Goal: Task Accomplishment & Management: Use online tool/utility

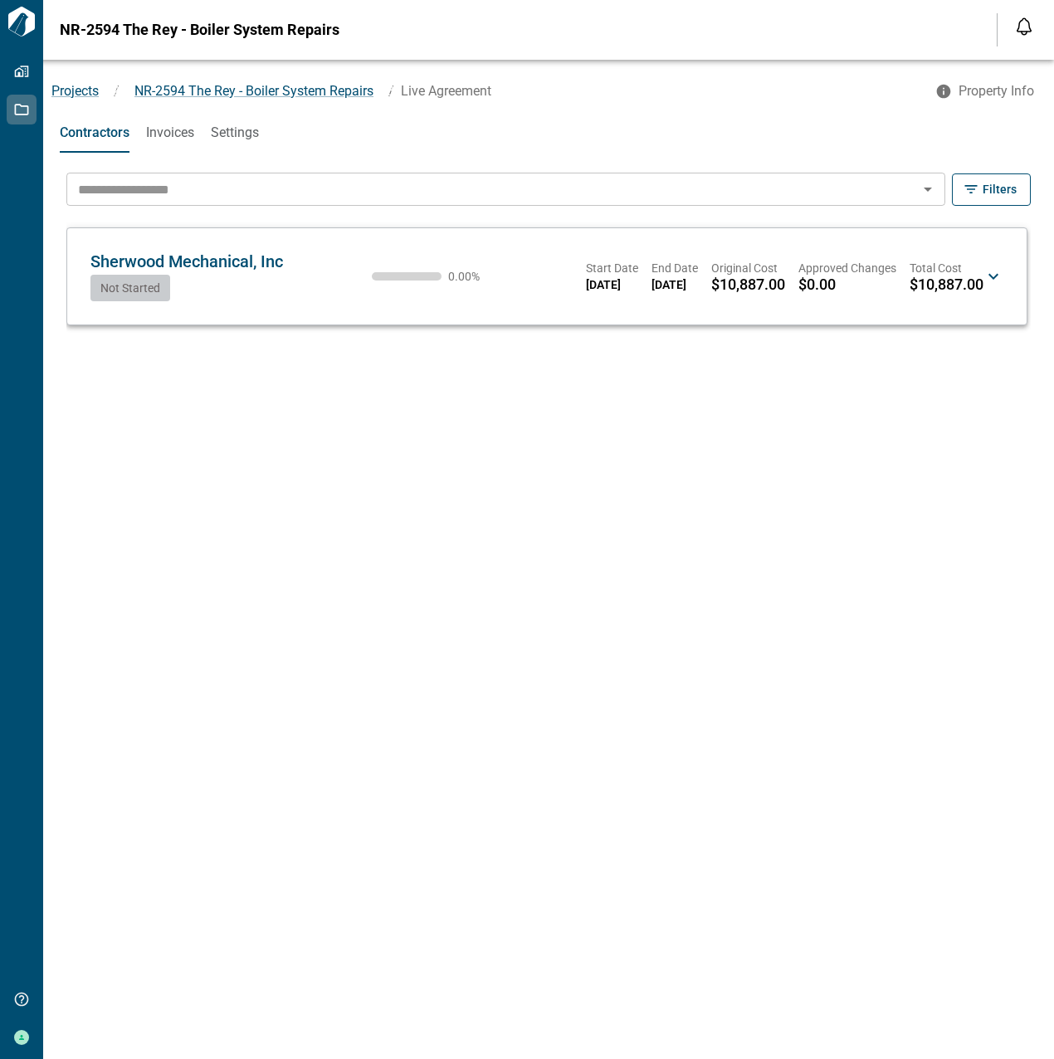
click at [999, 268] on icon at bounding box center [993, 276] width 20 height 20
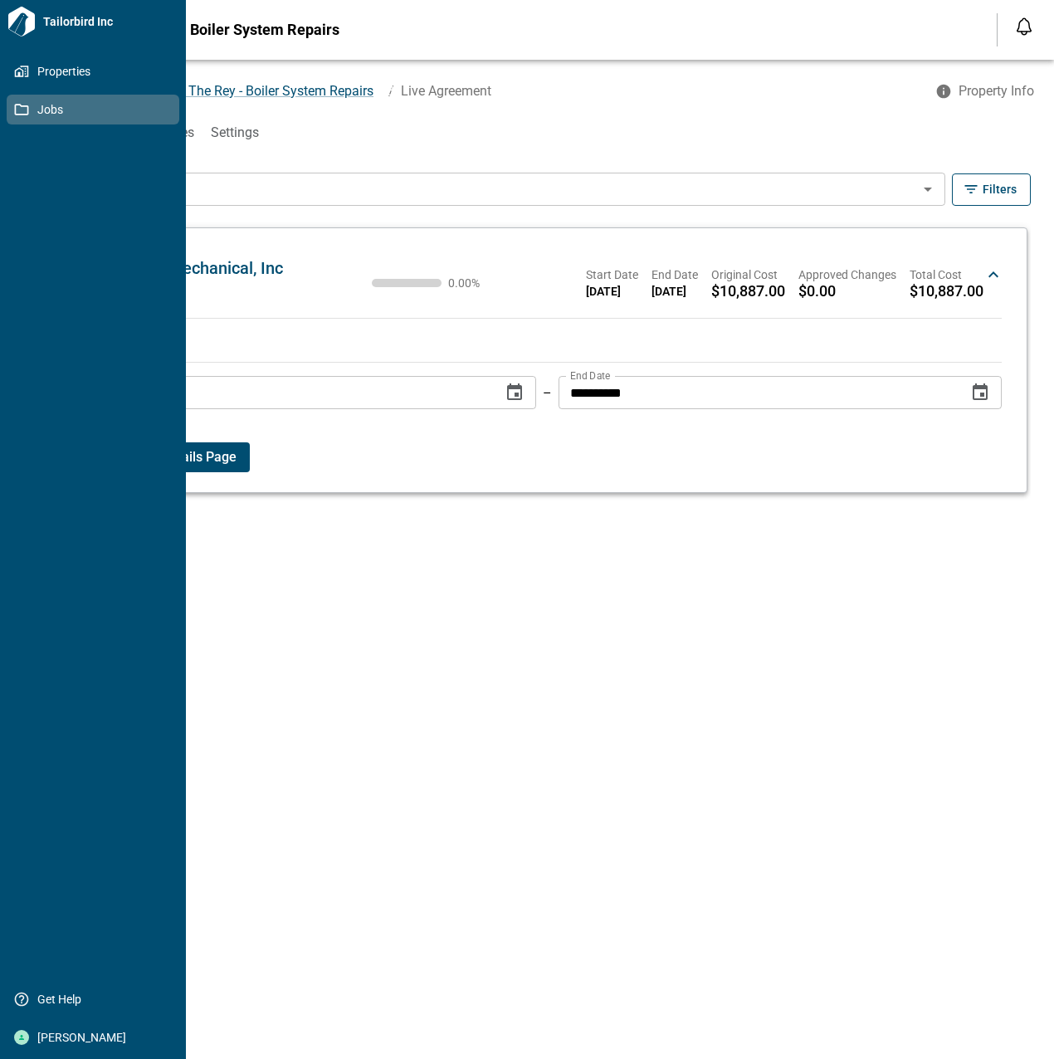
click at [17, 109] on icon at bounding box center [21, 109] width 15 height 15
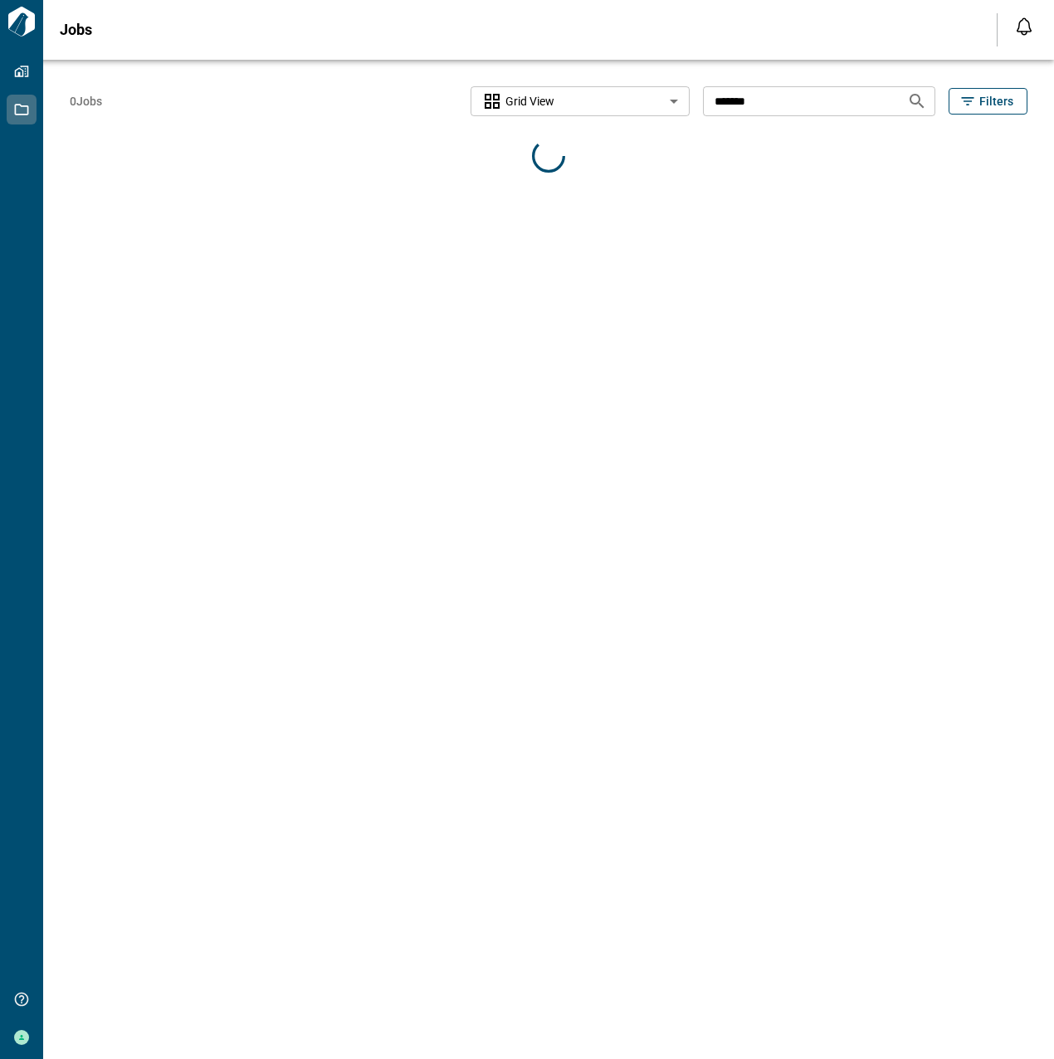
click at [782, 102] on input "*******" at bounding box center [798, 100] width 191 height 31
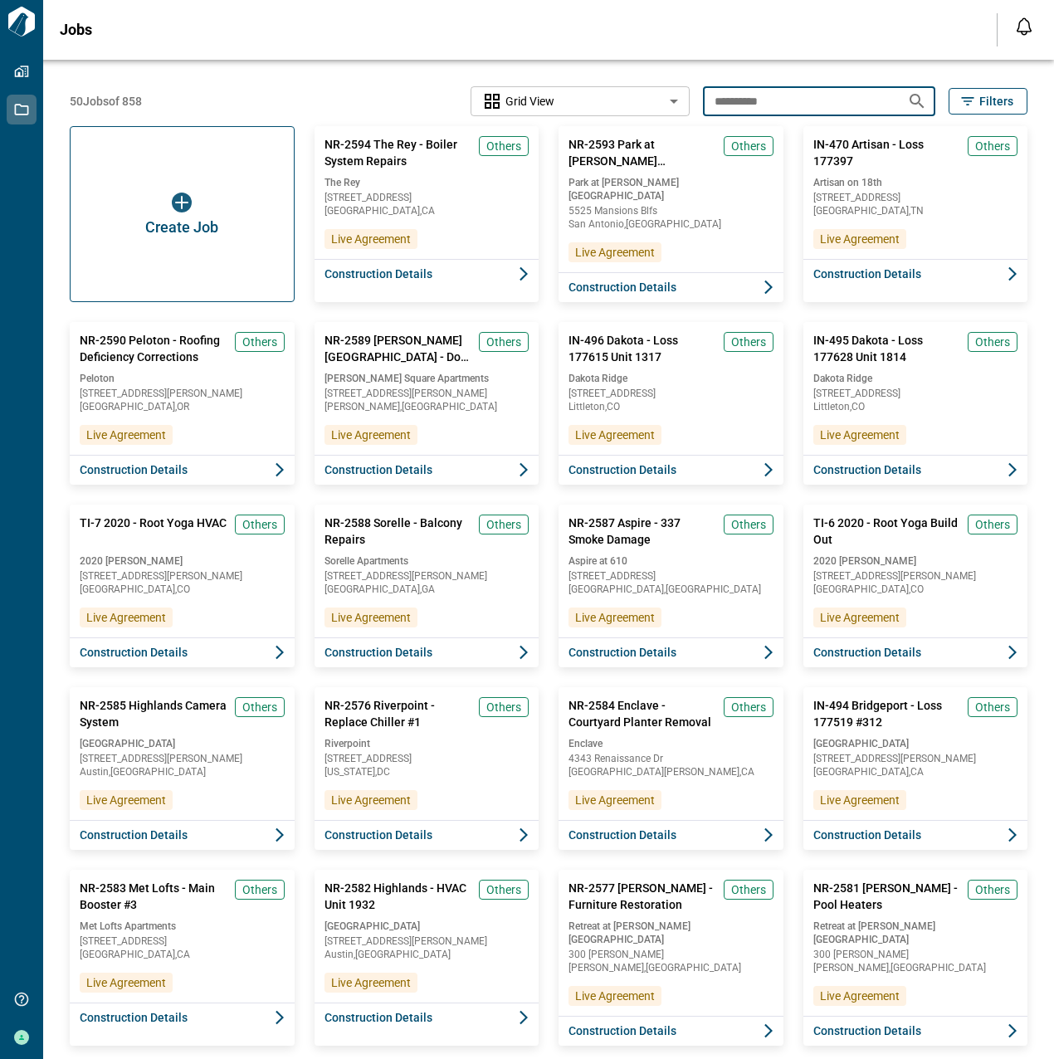
type input "**********"
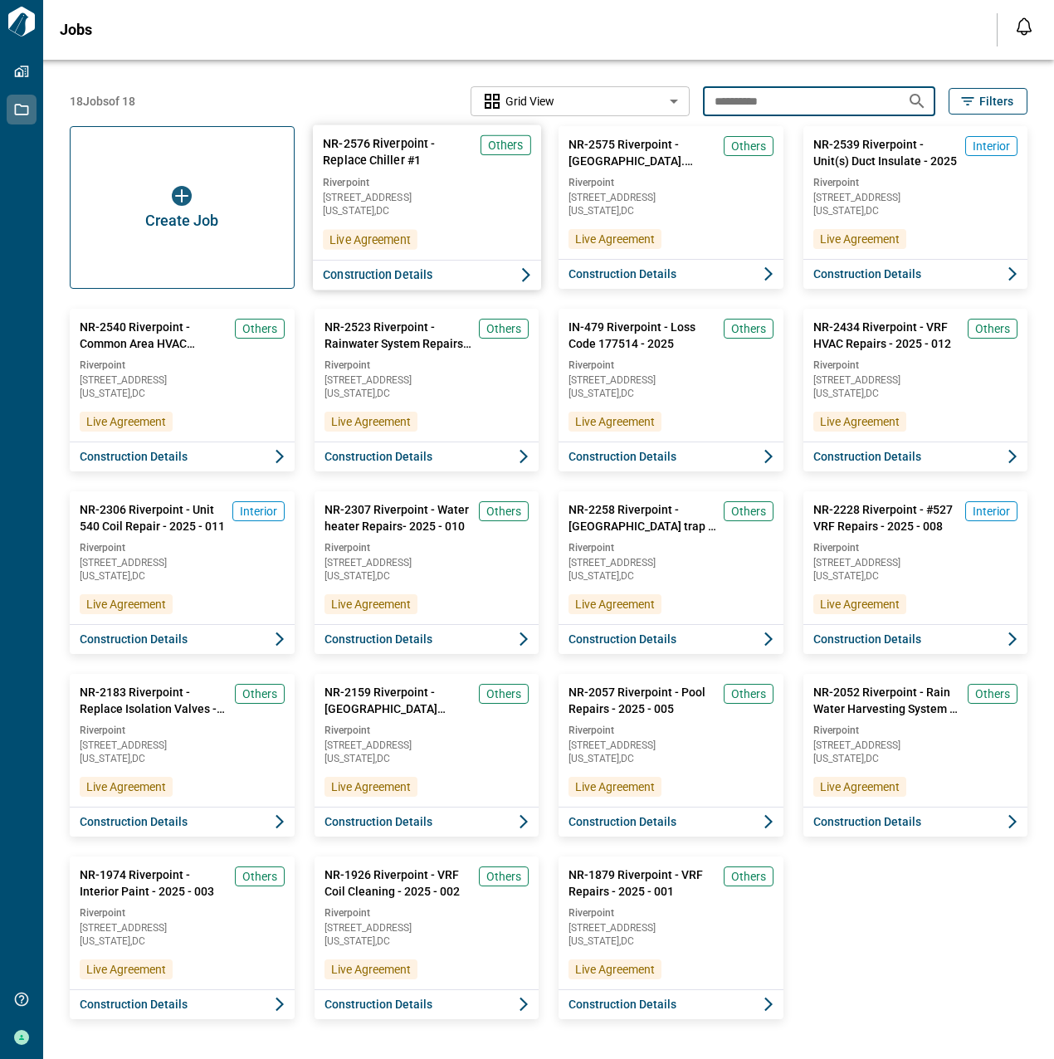
click at [477, 222] on div "NR-2576 Riverpoint - Replace Chiller #1 Others Riverpoint [STREET_ADDRESS][US_S…" at bounding box center [426, 192] width 228 height 134
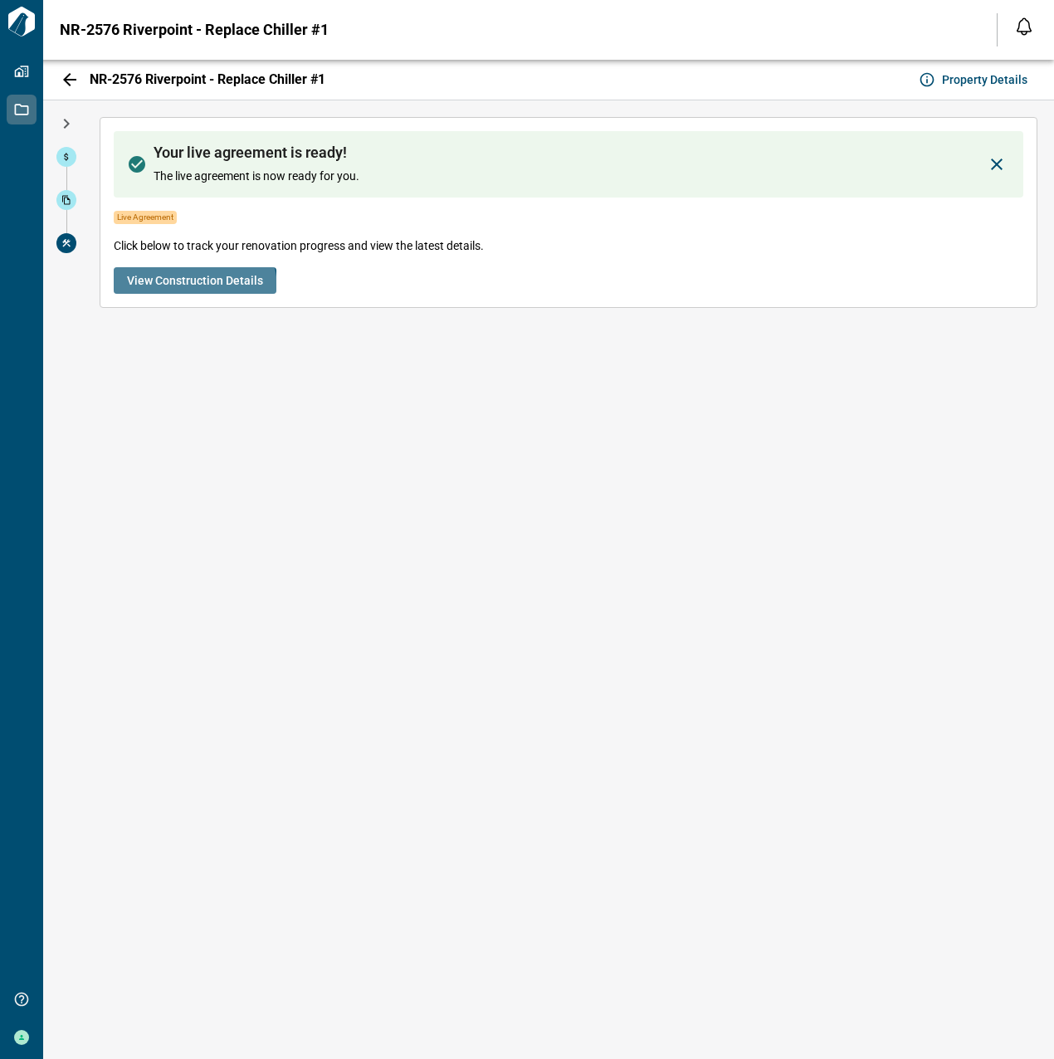
click at [187, 289] on button "View Construction Details" at bounding box center [195, 280] width 163 height 27
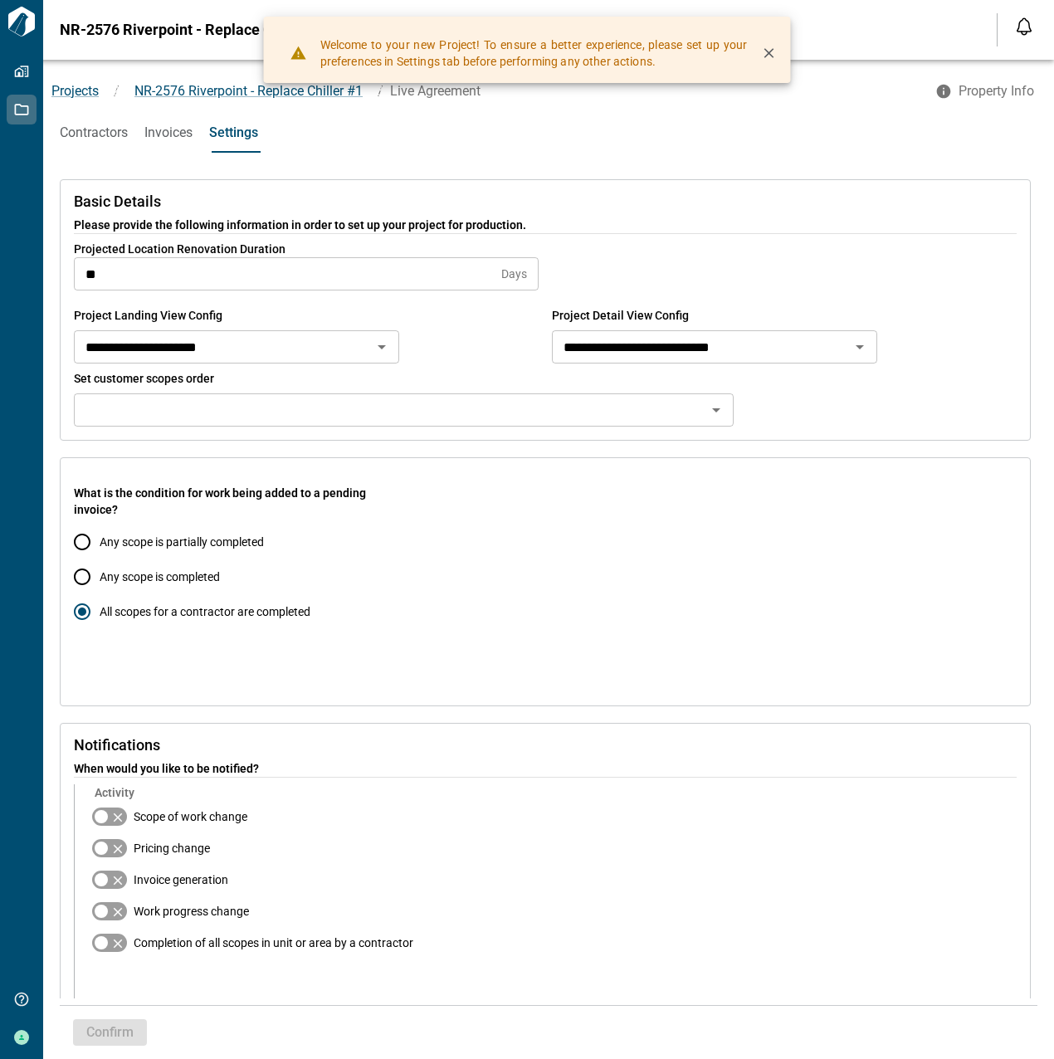
click at [104, 132] on span "Contractors" at bounding box center [94, 132] width 68 height 17
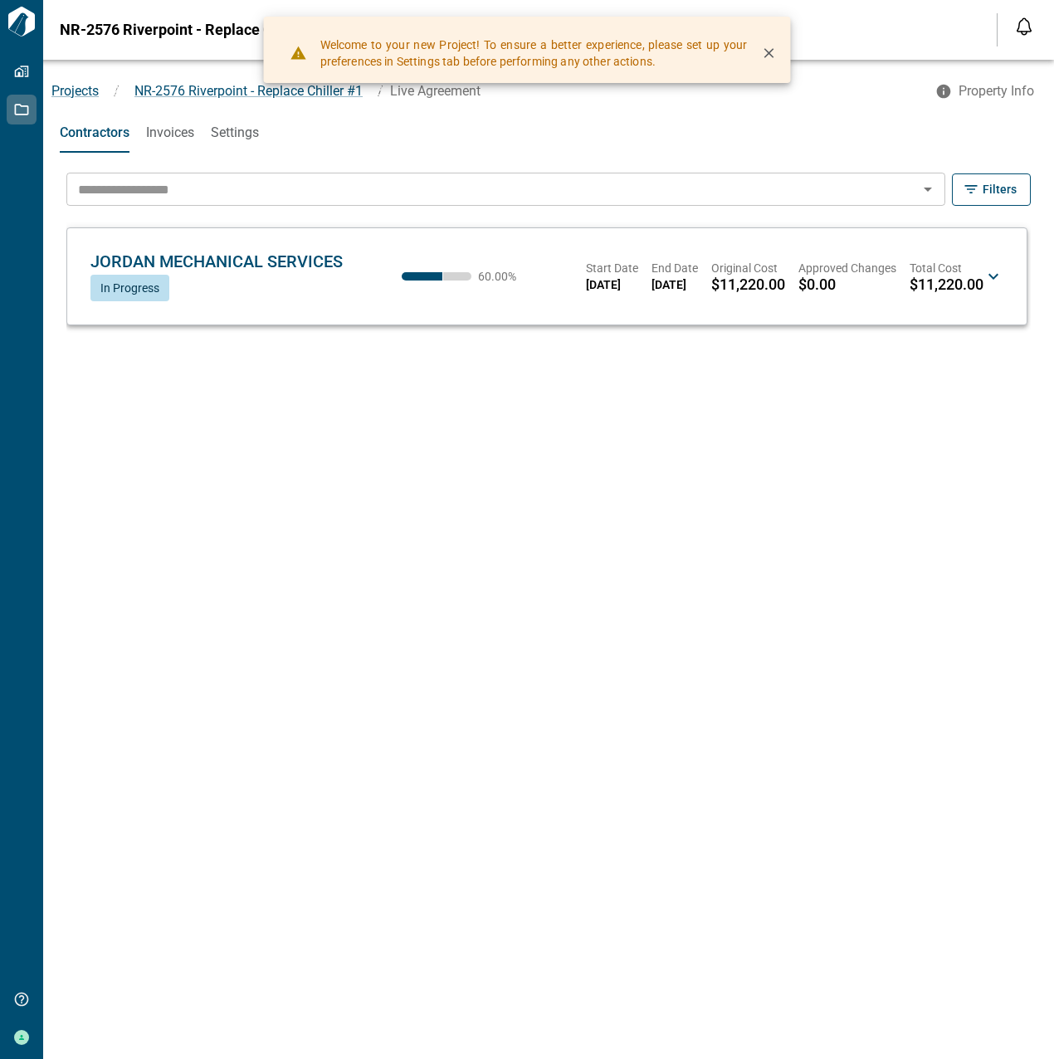
click at [185, 138] on span "Invoices" at bounding box center [170, 132] width 48 height 17
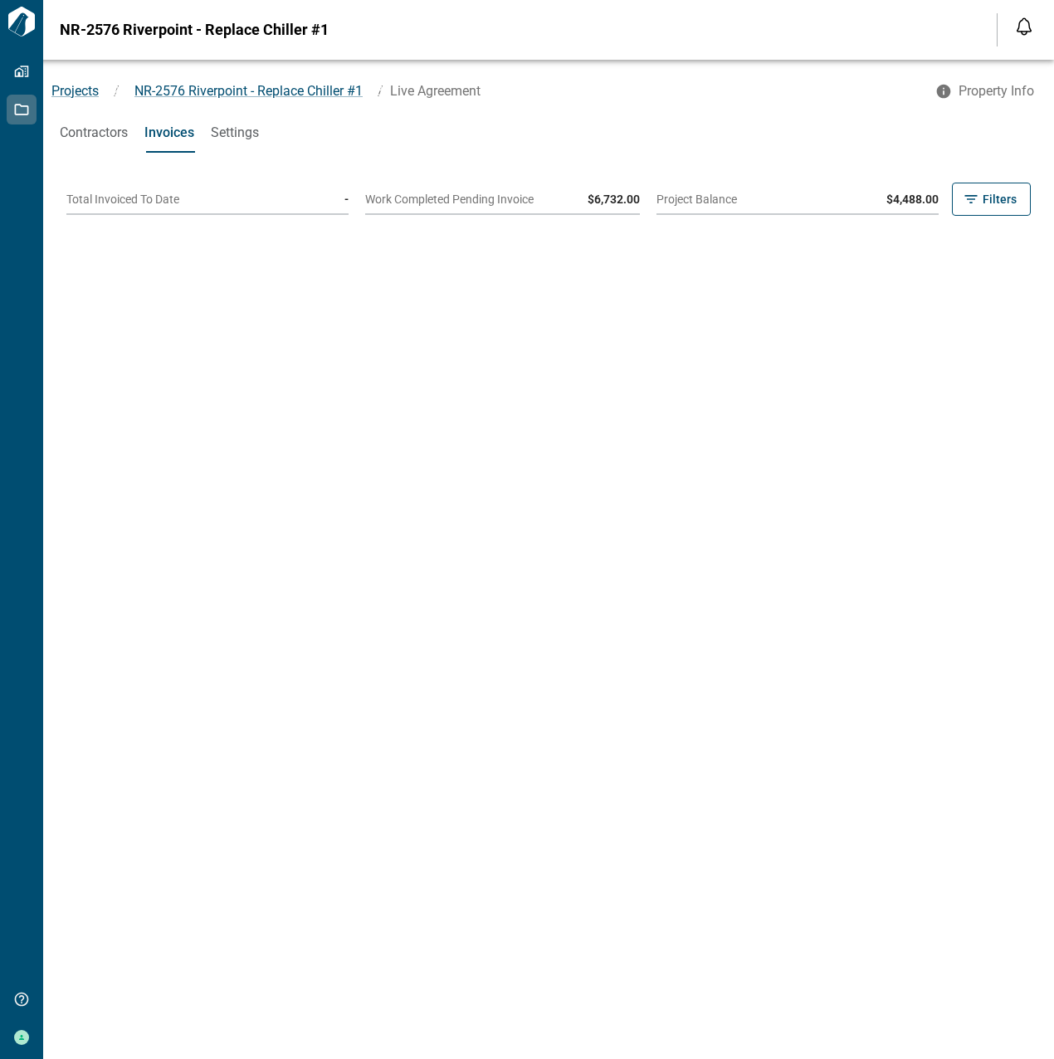
click at [96, 142] on button "Contractors" at bounding box center [94, 133] width 68 height 40
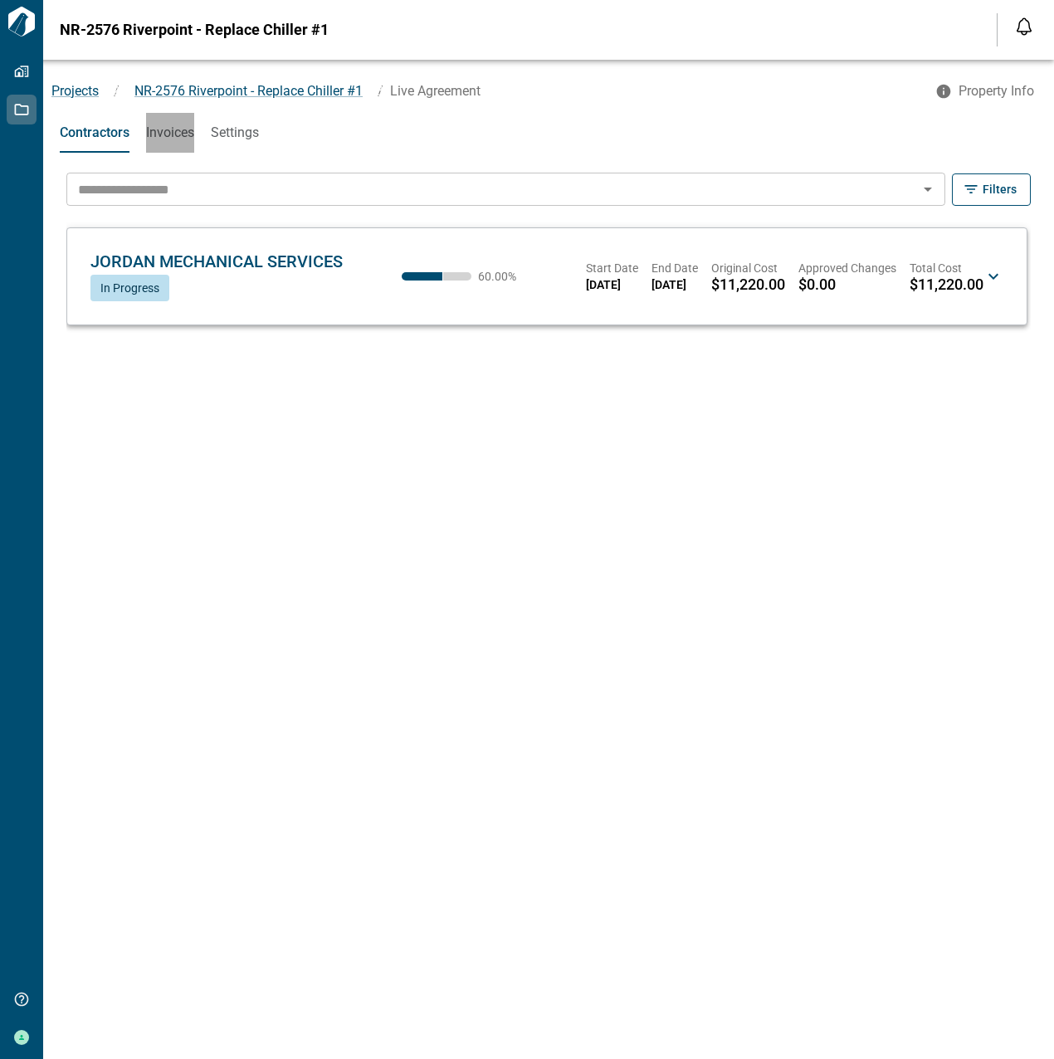
click at [165, 141] on button "Invoices" at bounding box center [170, 133] width 48 height 40
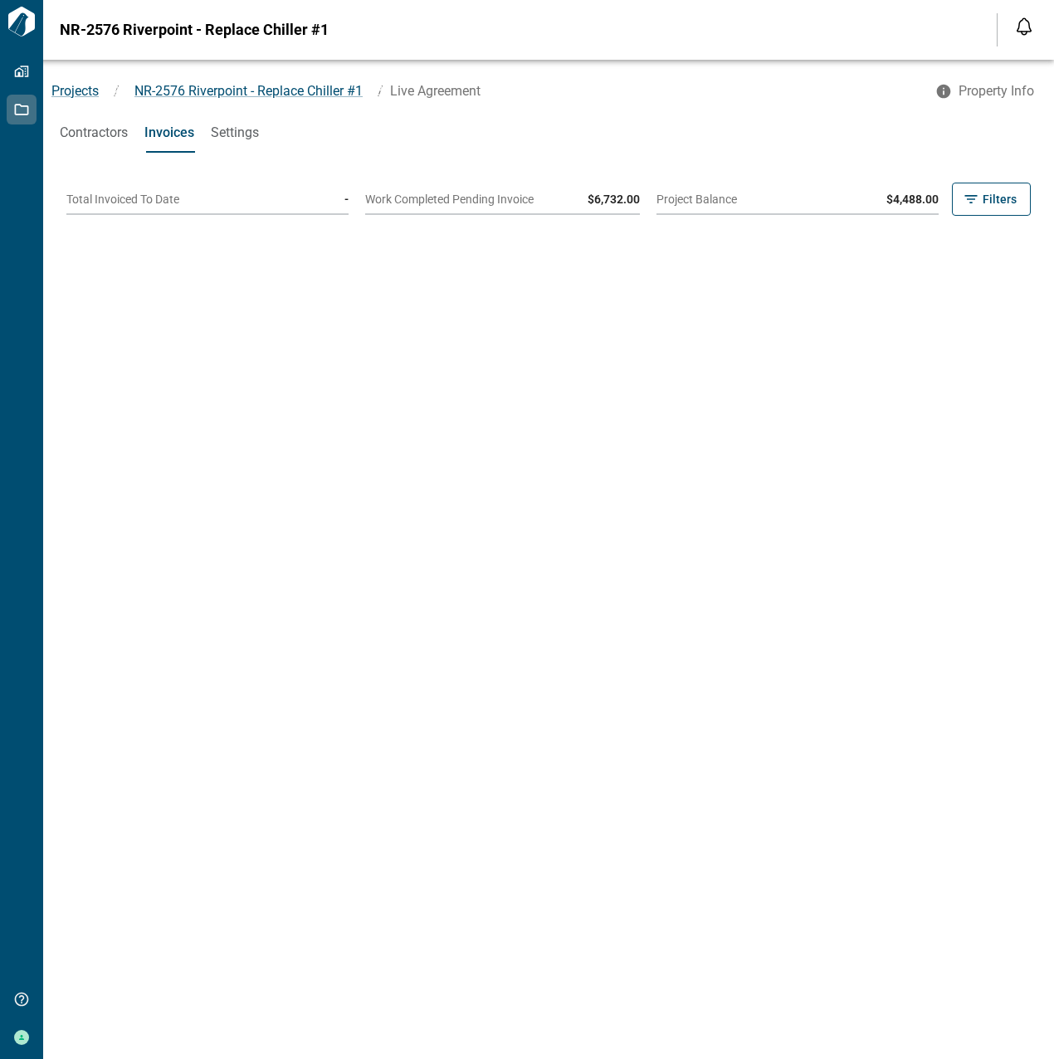
click at [110, 122] on button "Contractors" at bounding box center [94, 133] width 68 height 40
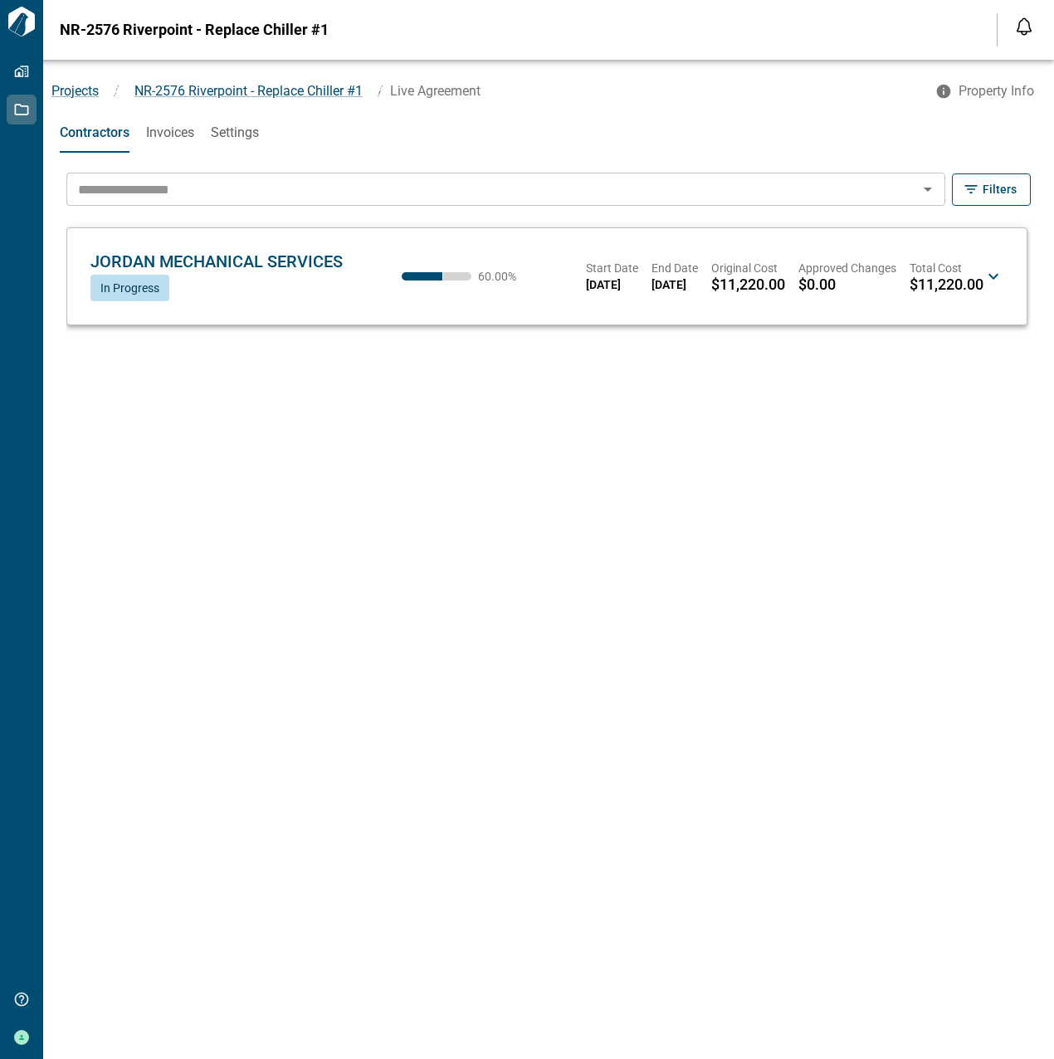
click at [1006, 274] on div "JORDAN MECHANICAL SERVICES JM In Progress 60.00 % Start Date [DATE] End Date [D…" at bounding box center [547, 276] width 926 height 70
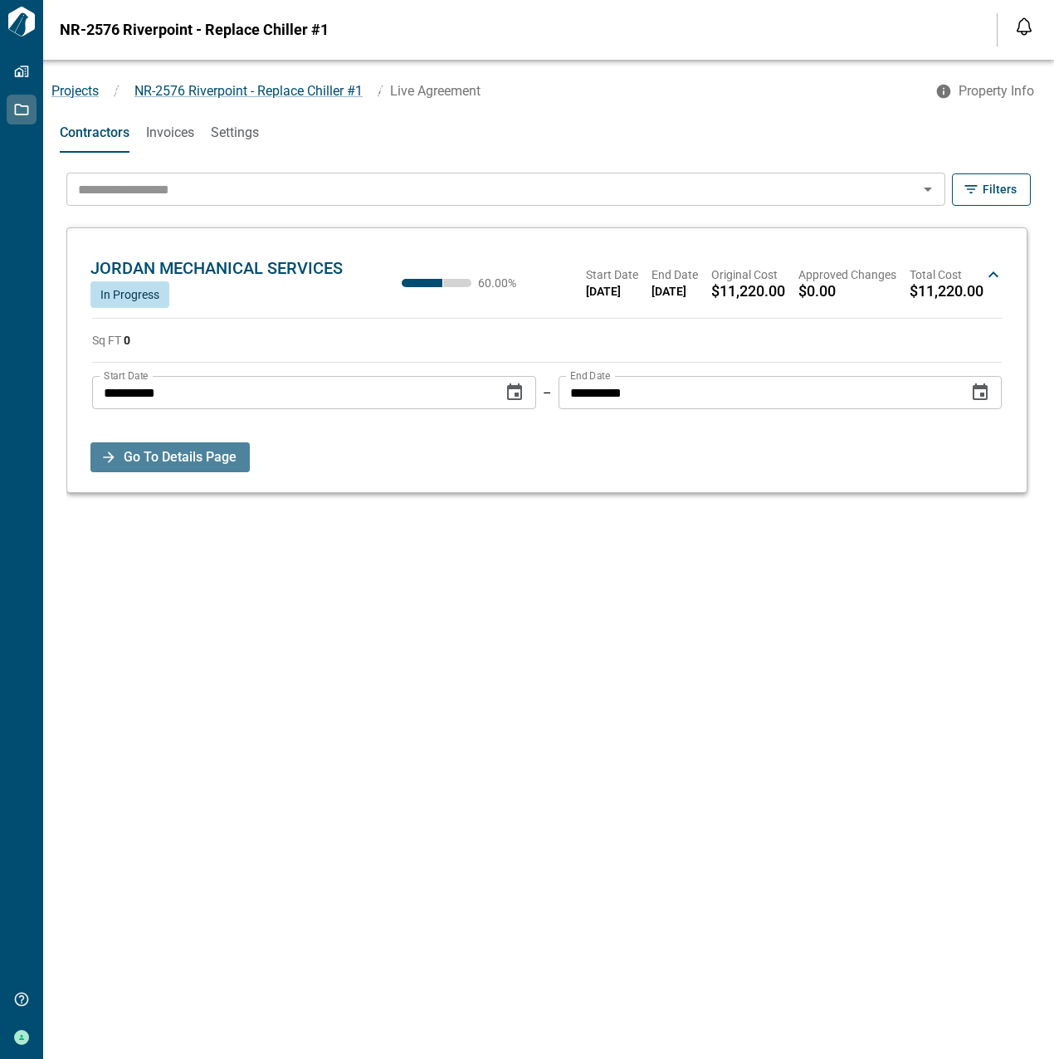
click at [173, 463] on span "Go To Details Page" at bounding box center [180, 457] width 113 height 30
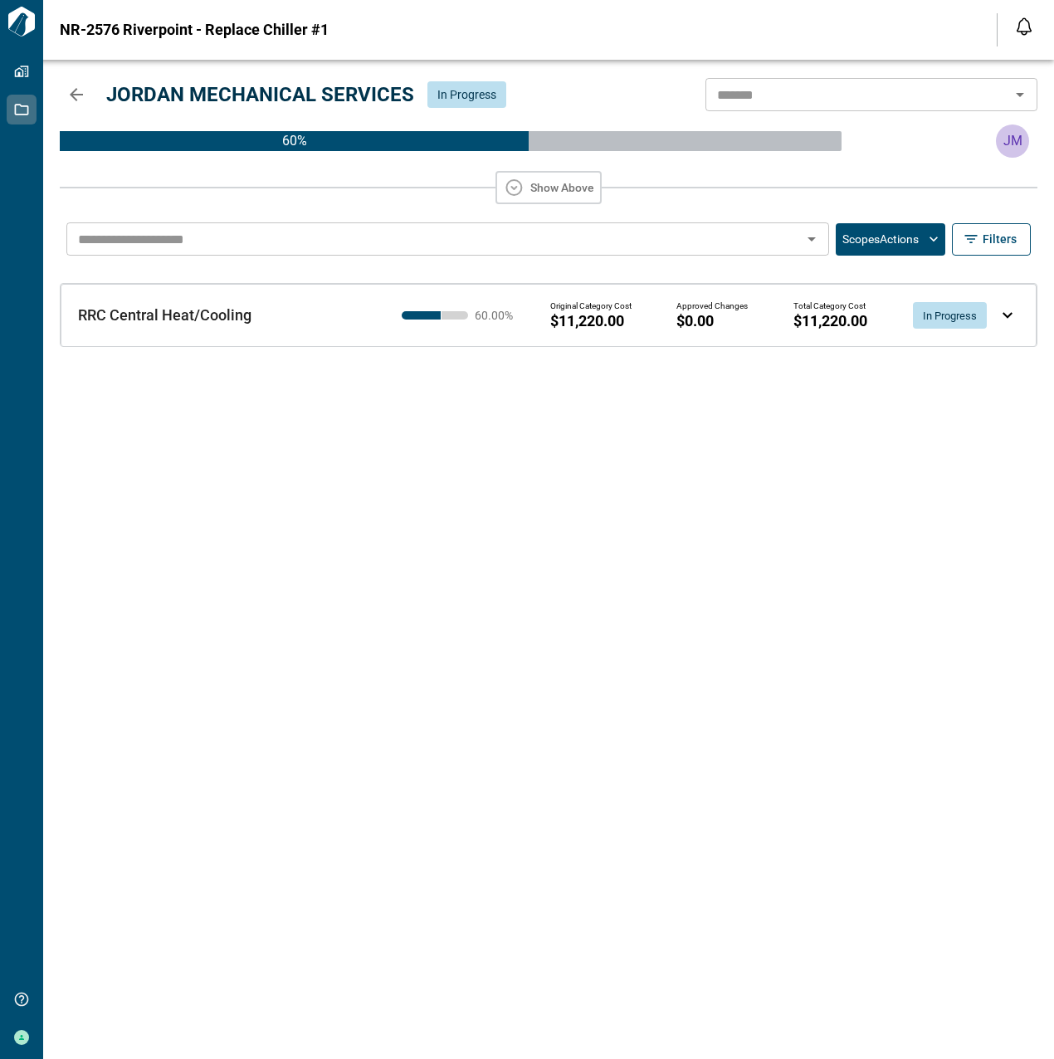
click at [1026, 310] on div "RRC Central Heat/Cooling RRC Central Heat/Cooling 60.00 % Original Category Cos…" at bounding box center [549, 315] width 976 height 62
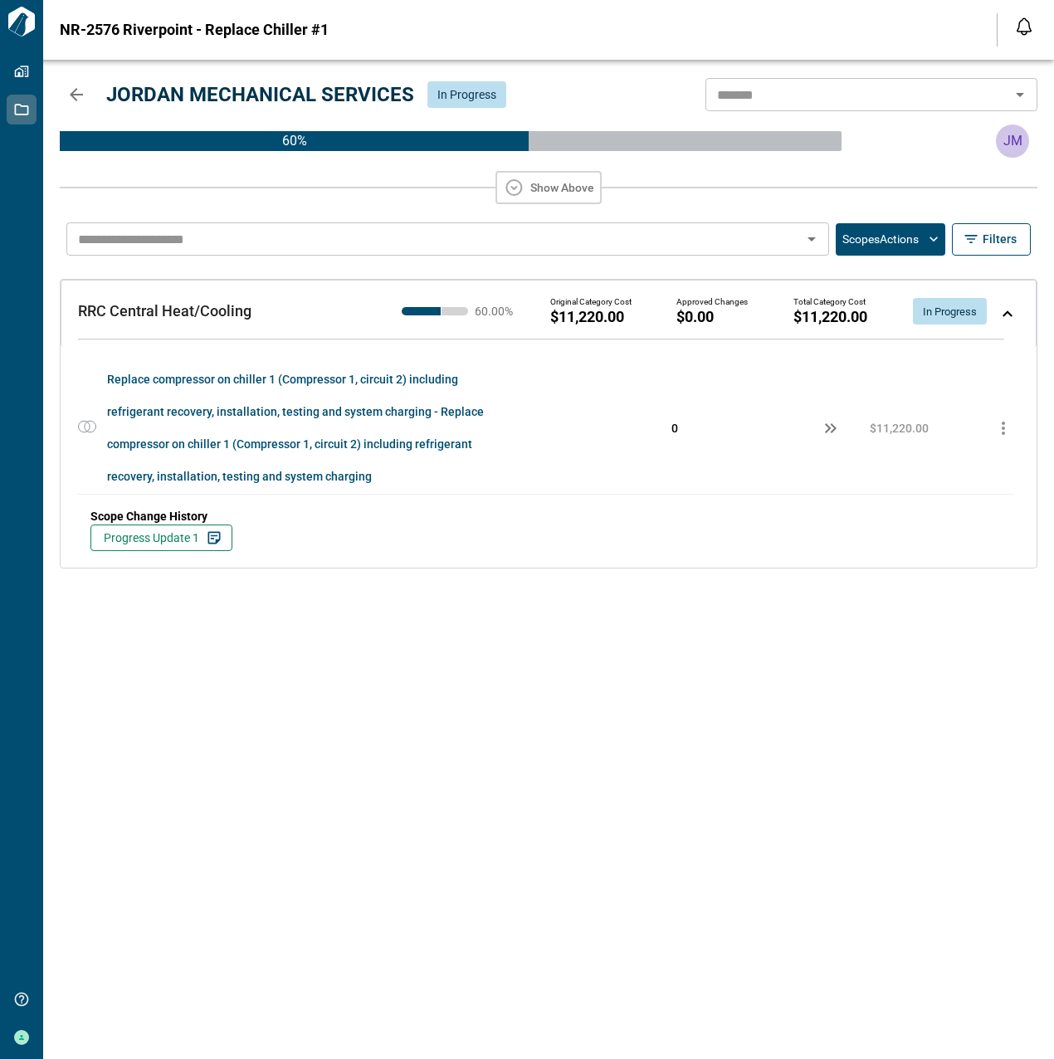
click at [851, 253] on button "Scopes Actions" at bounding box center [891, 239] width 110 height 32
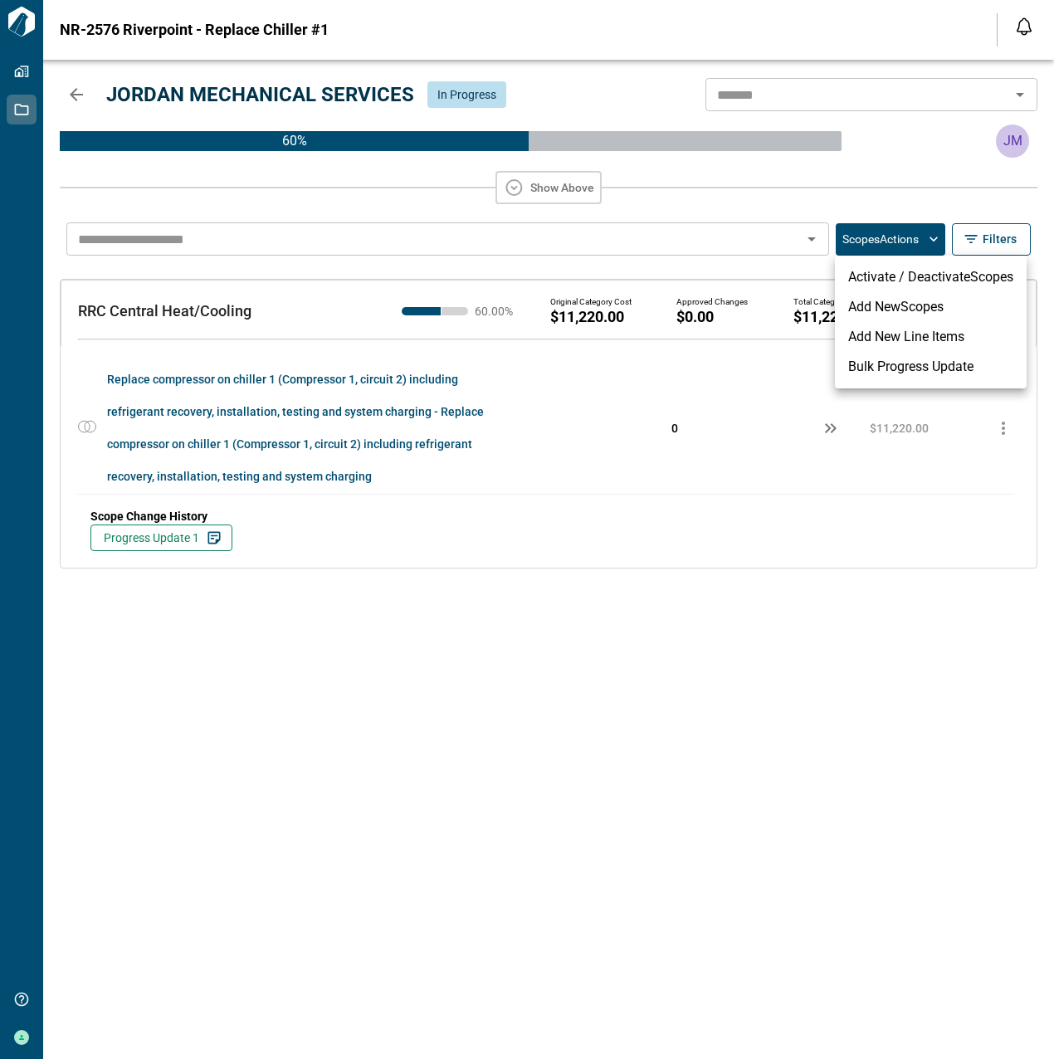
click at [874, 378] on li "Bulk Progress Update" at bounding box center [931, 367] width 192 height 30
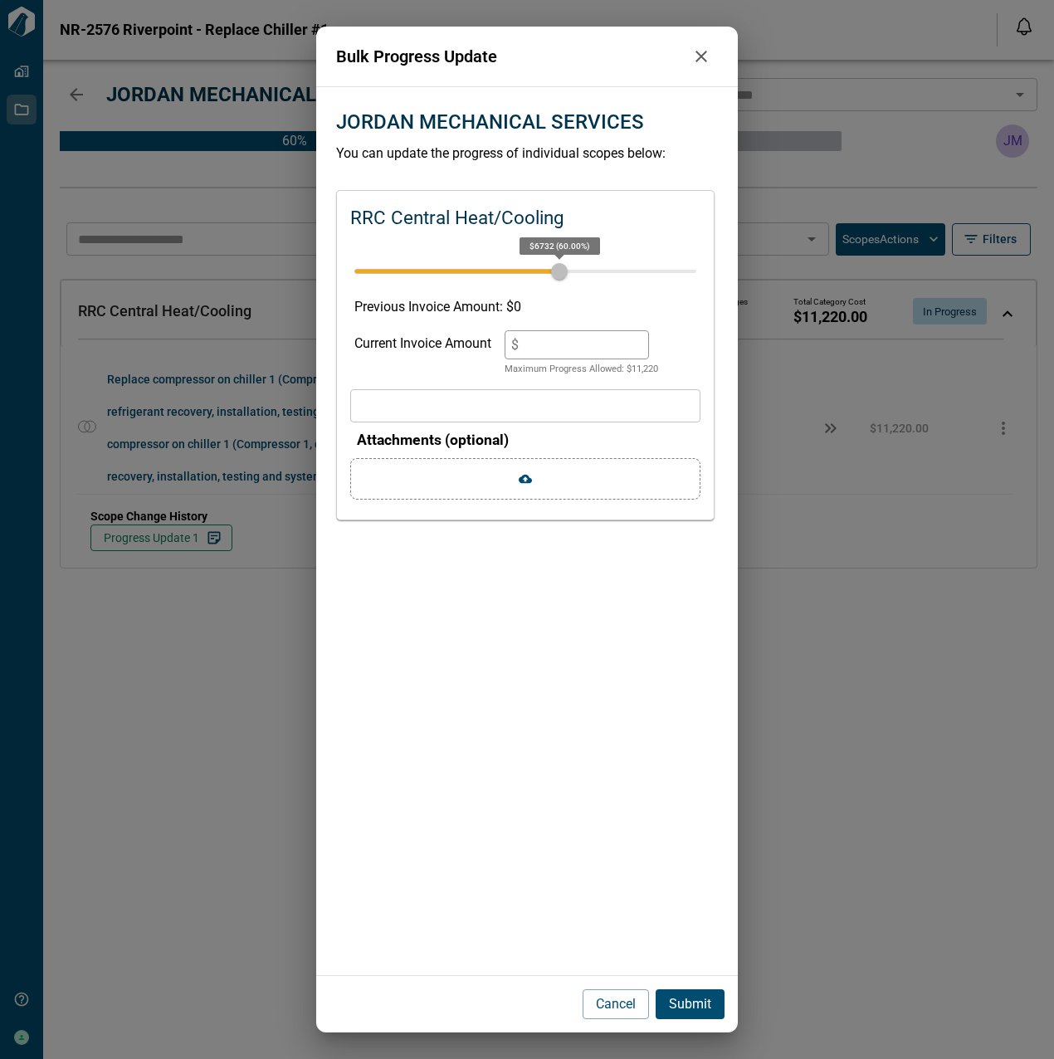
click at [688, 1012] on p "Submit" at bounding box center [690, 1004] width 42 height 20
click at [692, 1002] on p "Submit" at bounding box center [690, 1004] width 42 height 20
click at [700, 58] on icon "button" at bounding box center [701, 57] width 12 height 12
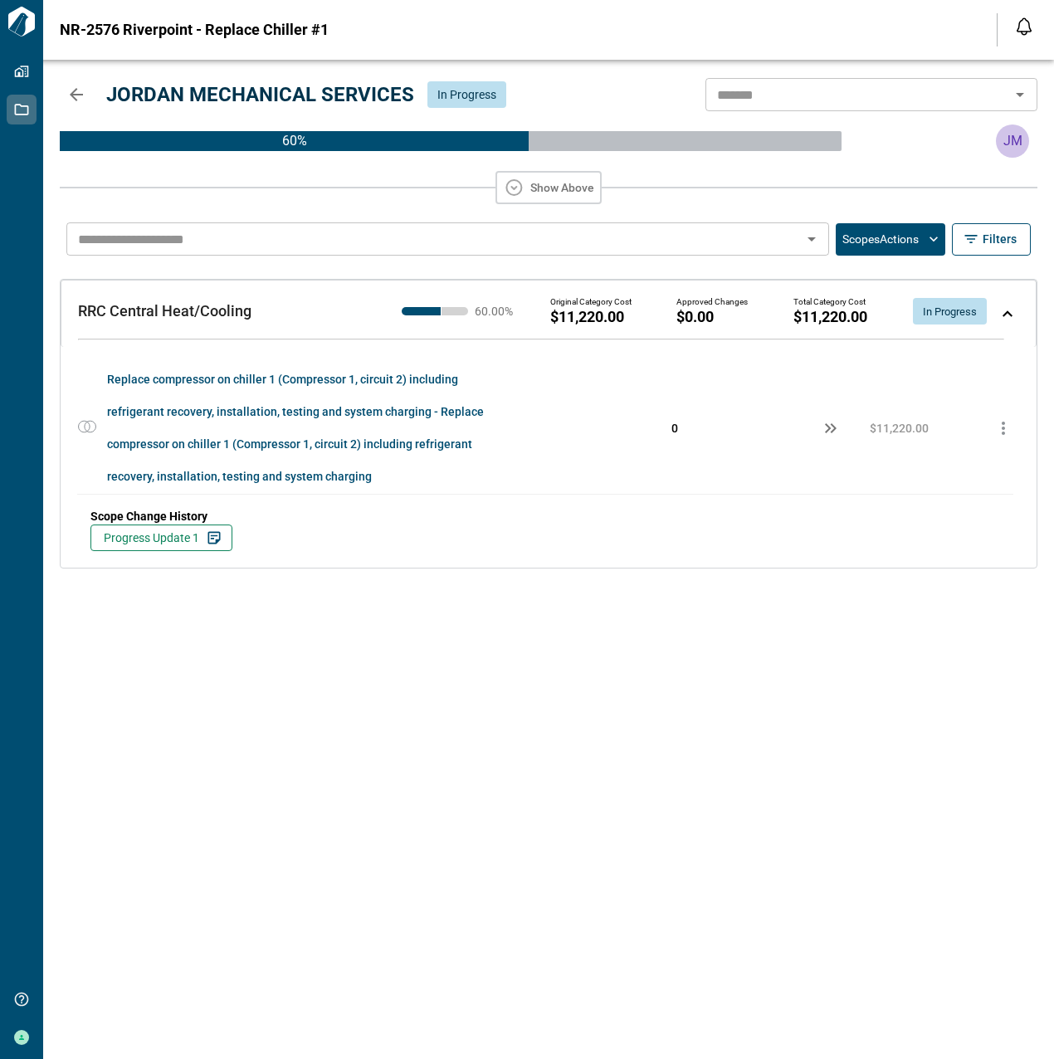
click at [71, 83] on button "button" at bounding box center [76, 94] width 33 height 33
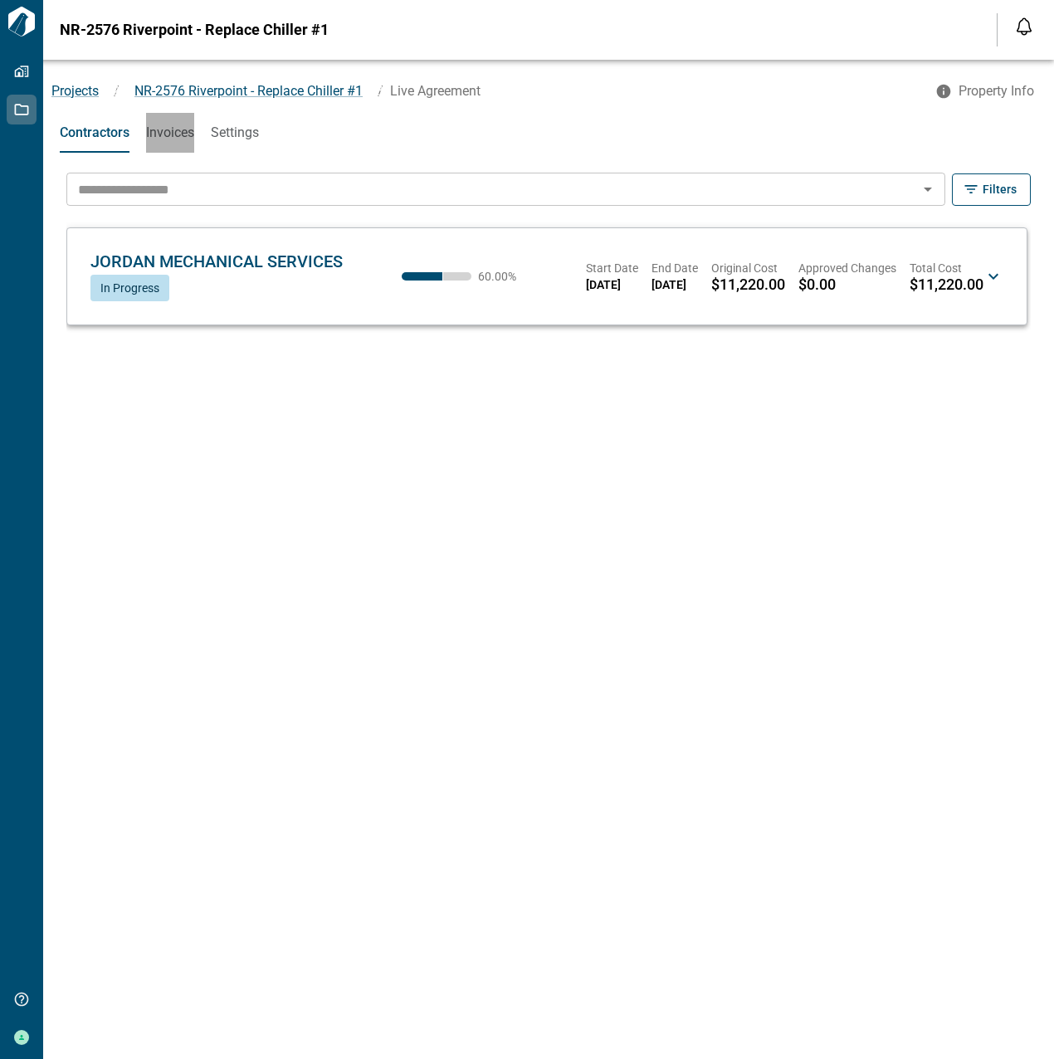
click at [158, 138] on span "Invoices" at bounding box center [170, 132] width 48 height 17
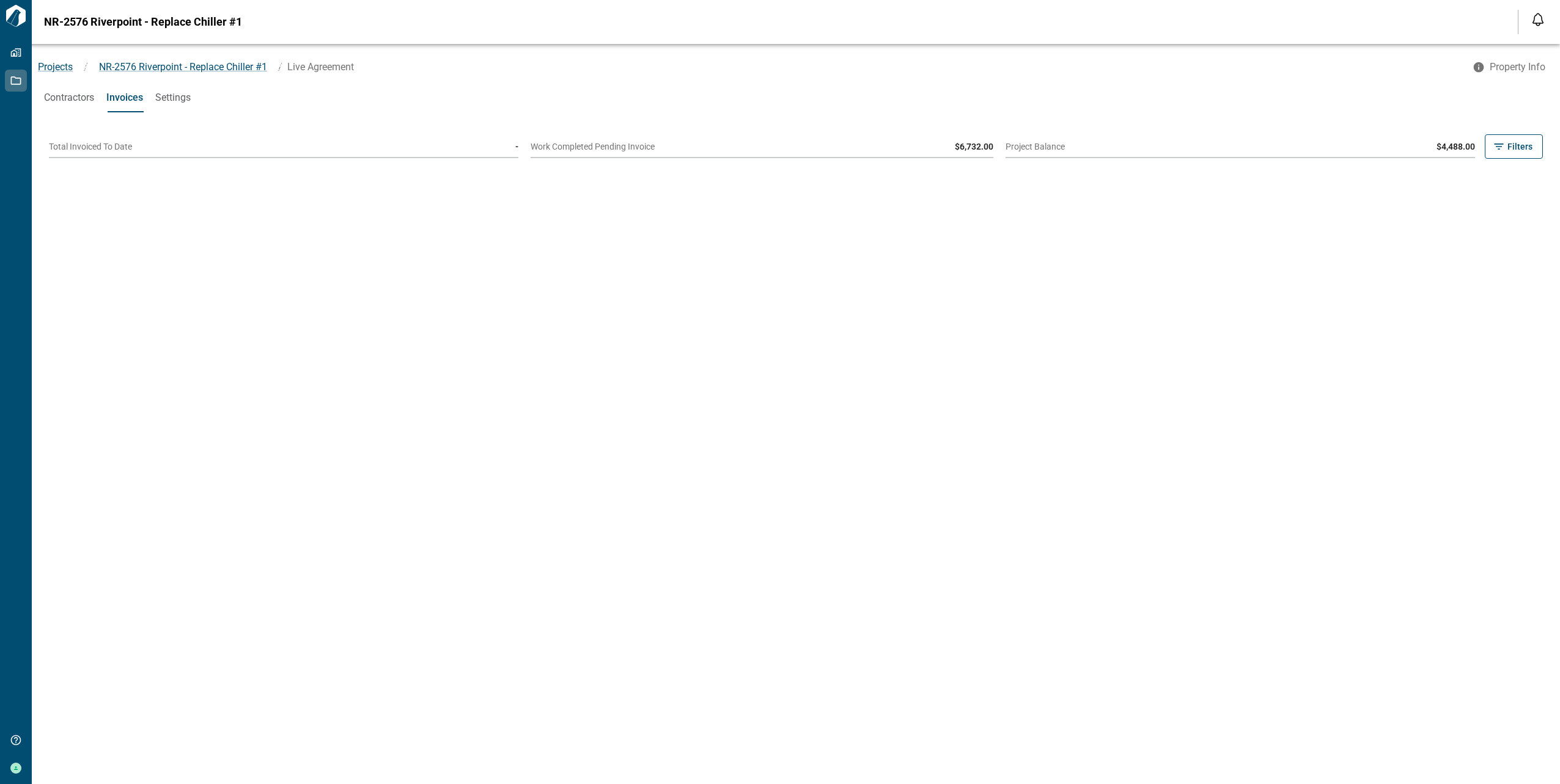
click at [192, 101] on div "Contractors Invoices Settings" at bounding box center [795, 98] width 1528 height 29
click at [191, 101] on span "Settings" at bounding box center [173, 97] width 35 height 13
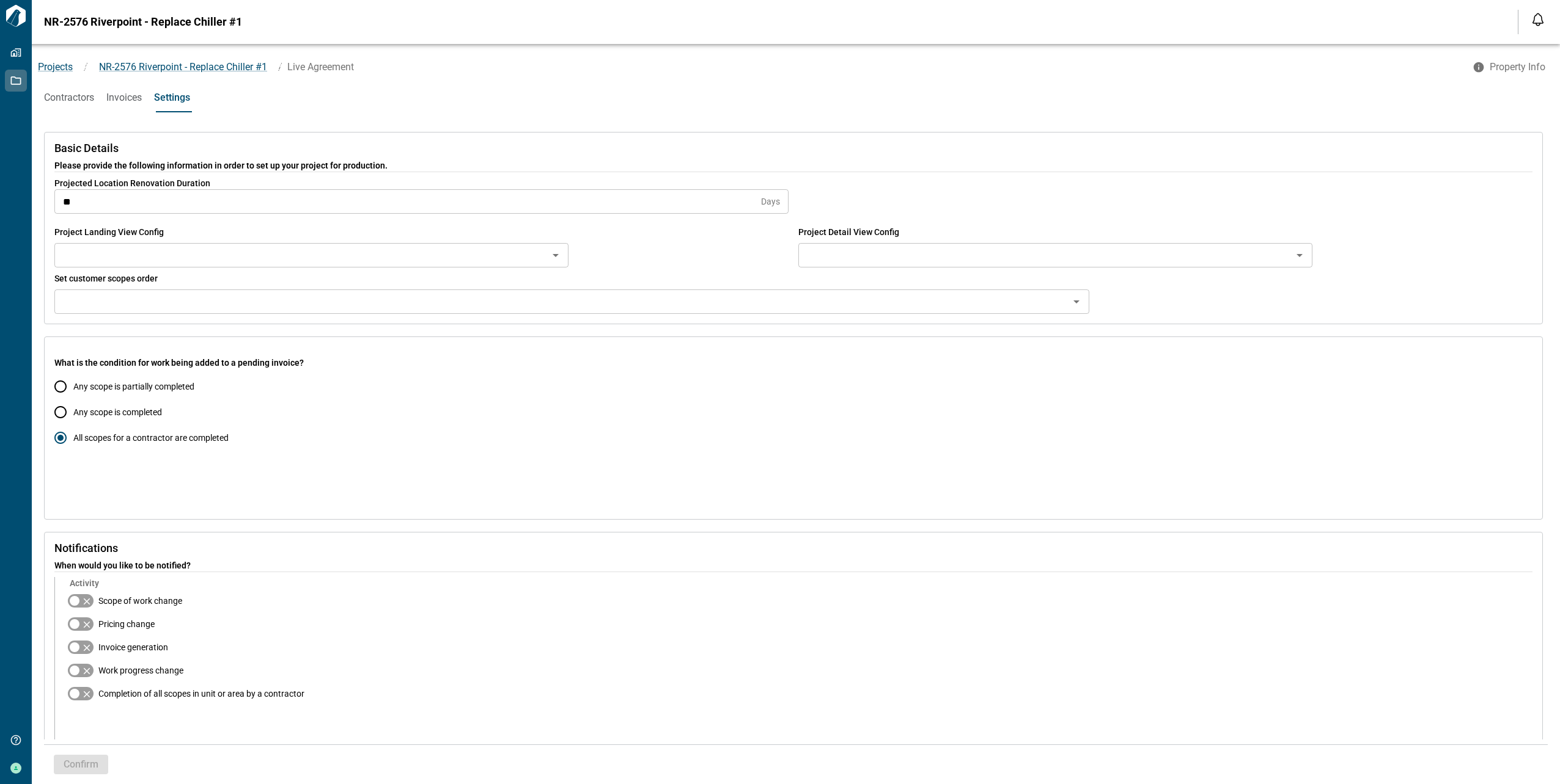
type input "**********"
click at [142, 398] on label "Any scope is partially completed" at bounding box center [291, 386] width 486 height 26
click at [95, 753] on div "Confirm" at bounding box center [78, 762] width 59 height 24
click at [95, 759] on span "Confirm" at bounding box center [80, 765] width 35 height 13
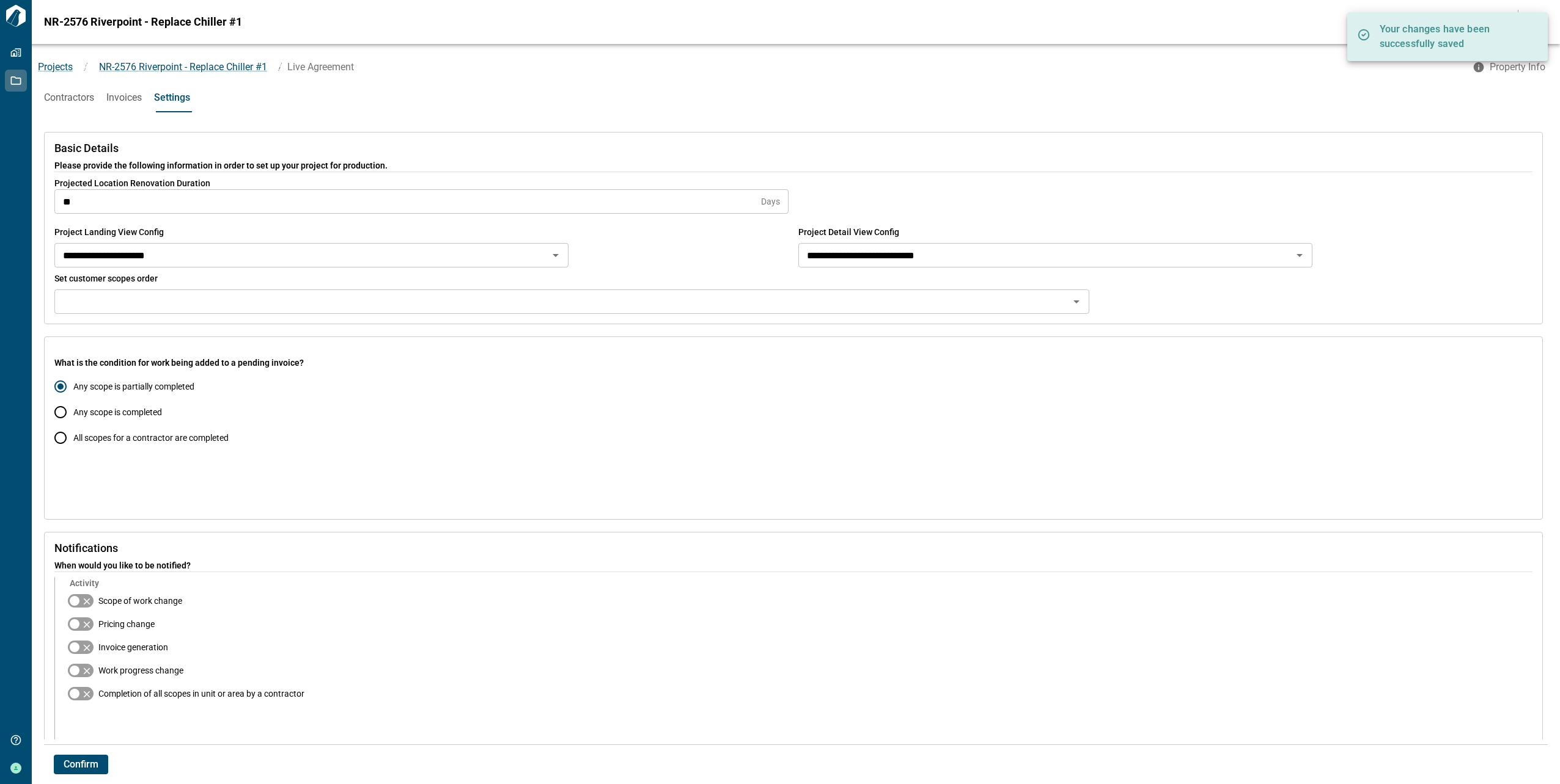
click at [77, 94] on span "Contractors" at bounding box center [69, 97] width 50 height 13
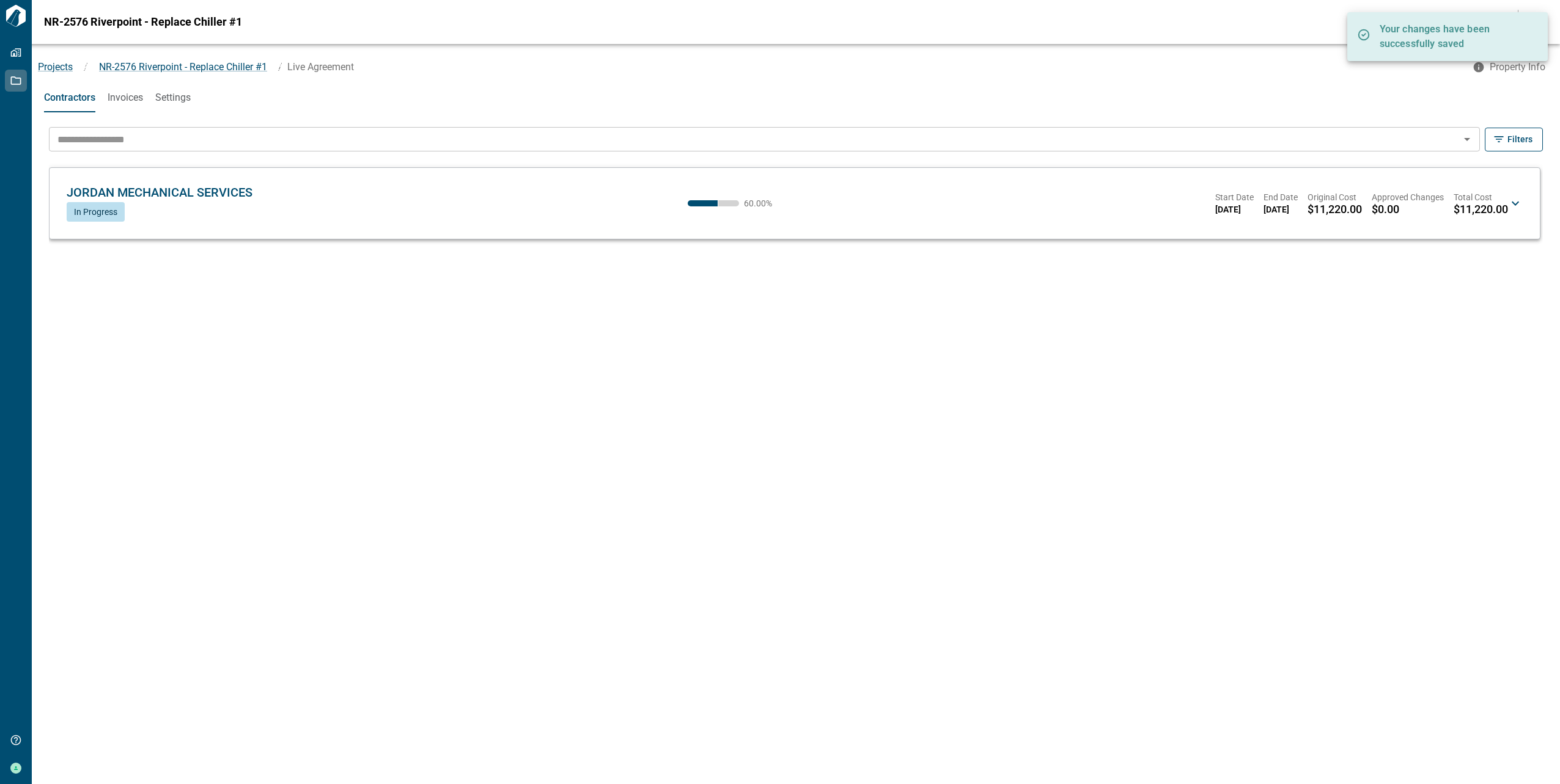
click at [776, 205] on div "JORDAN MECHANICAL SERVICES JM In Progress 60.00 % Start Date 09/15/2025 End Dat…" at bounding box center [795, 203] width 1466 height 52
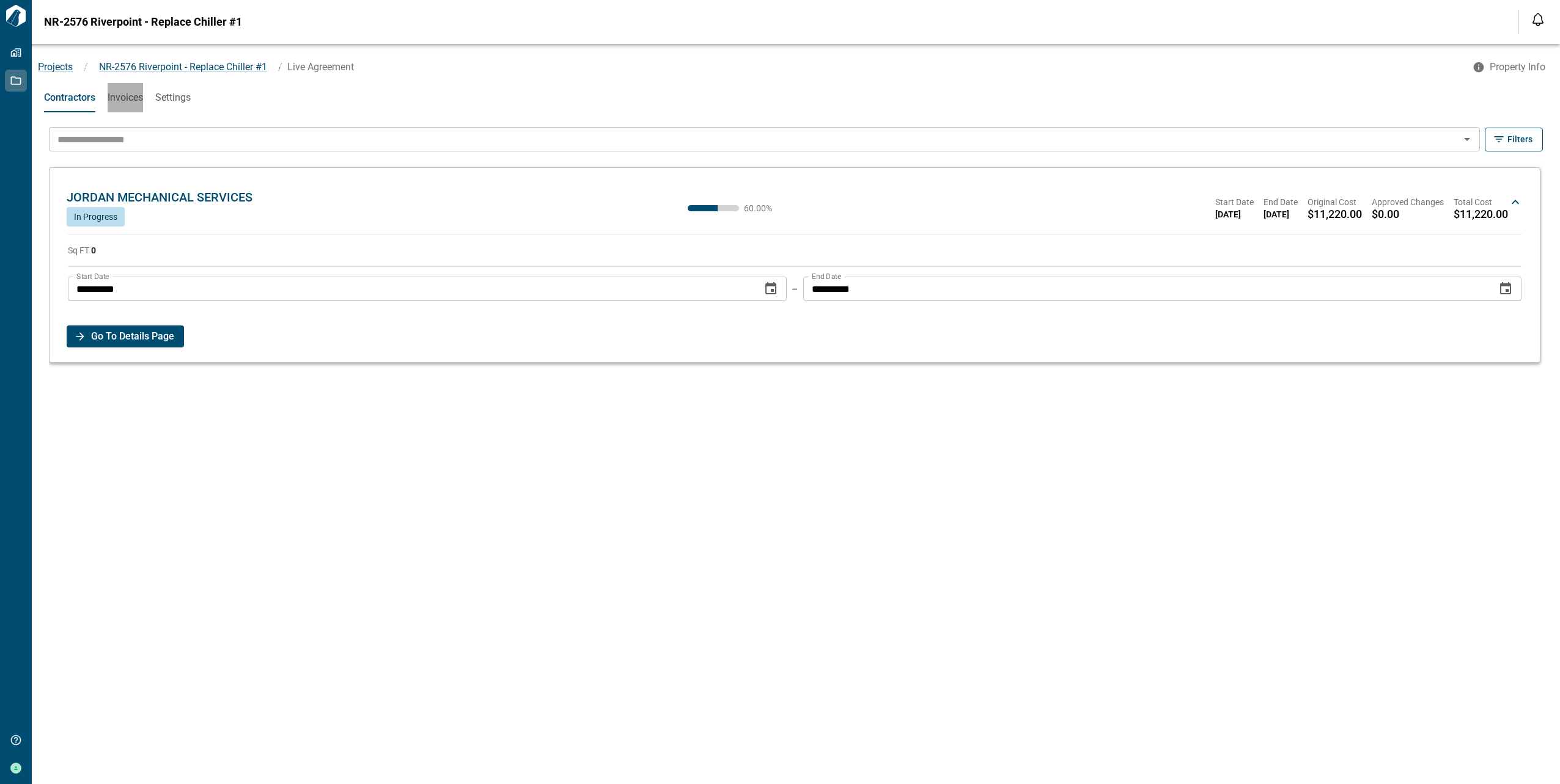
click at [129, 107] on button "Invoices" at bounding box center [125, 98] width 35 height 29
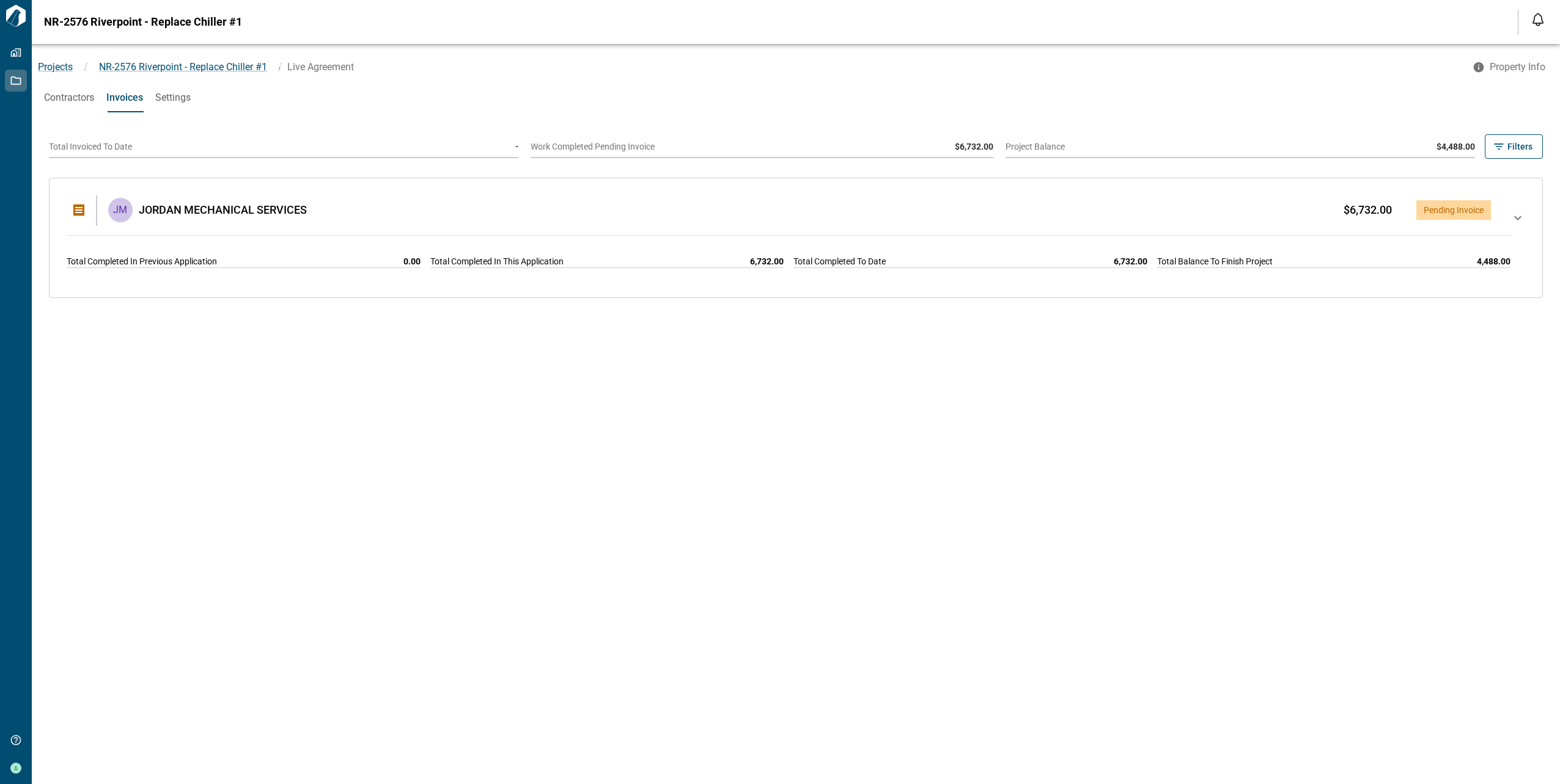
click at [776, 215] on div "JM JORDAN MECHANICAL SERVICES $6,732.00 Pending Invoice Total Completed In Prev…" at bounding box center [788, 238] width 1444 height 85
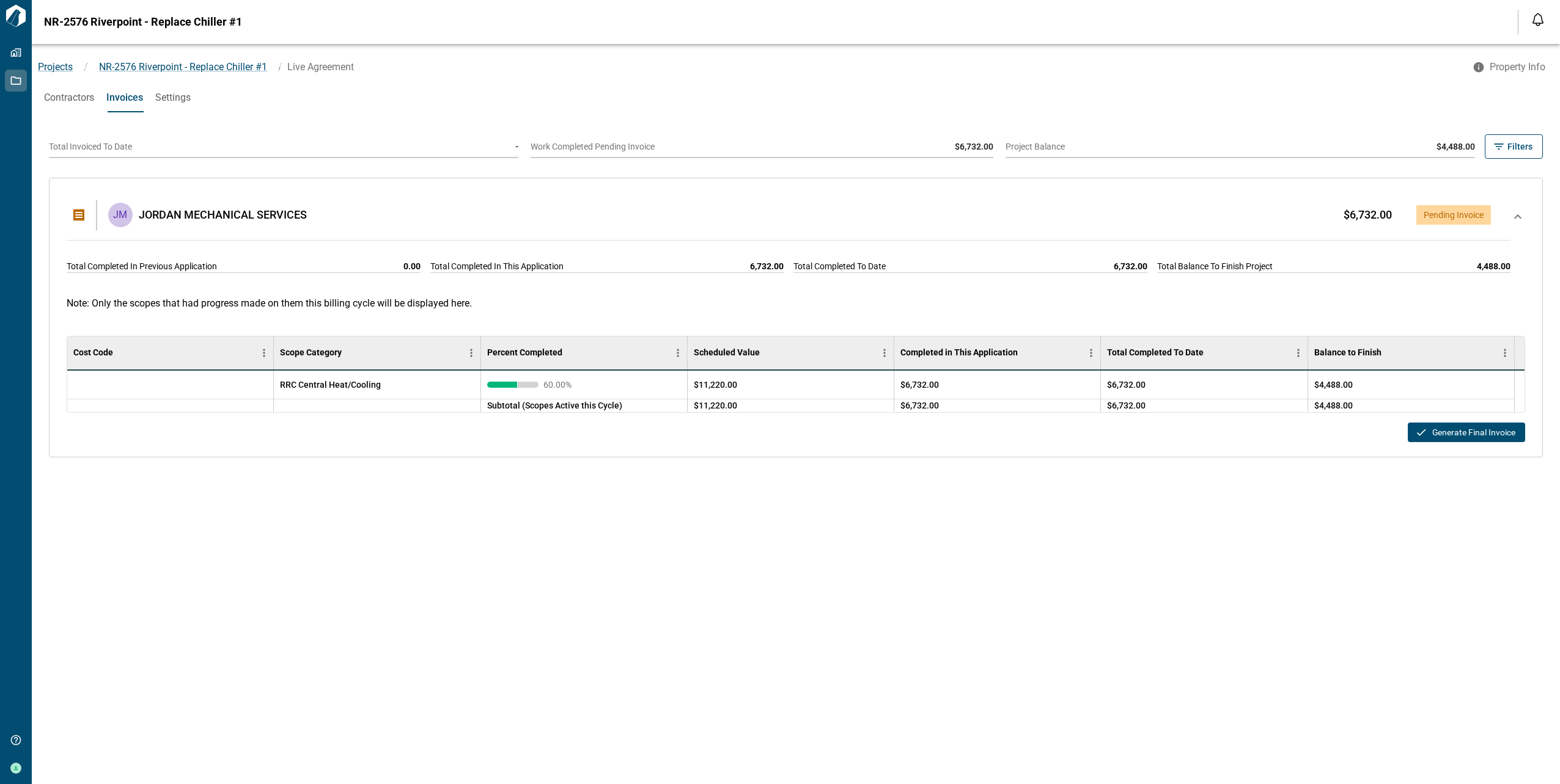
click at [776, 431] on button "Generate Final Invoice" at bounding box center [1466, 432] width 117 height 20
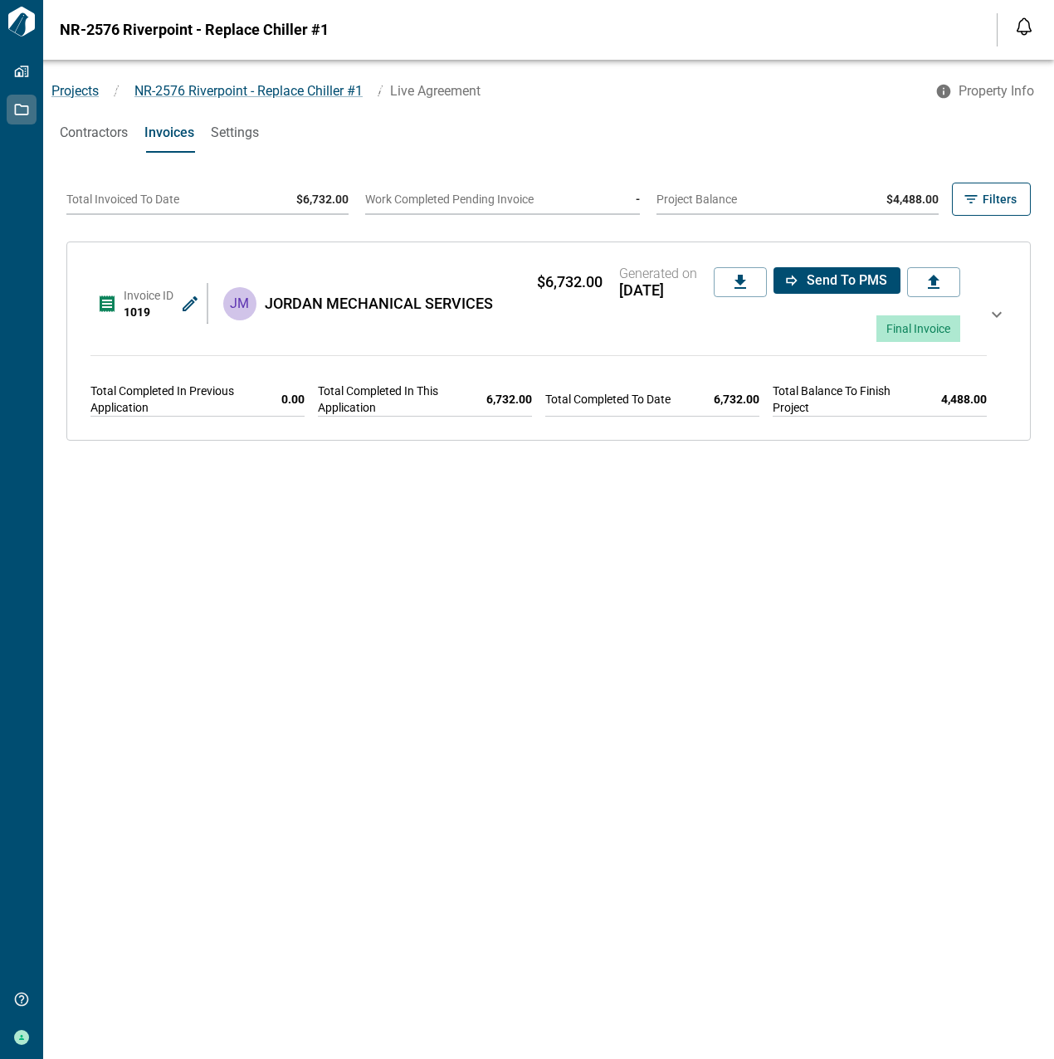
click at [180, 299] on icon at bounding box center [190, 304] width 20 height 20
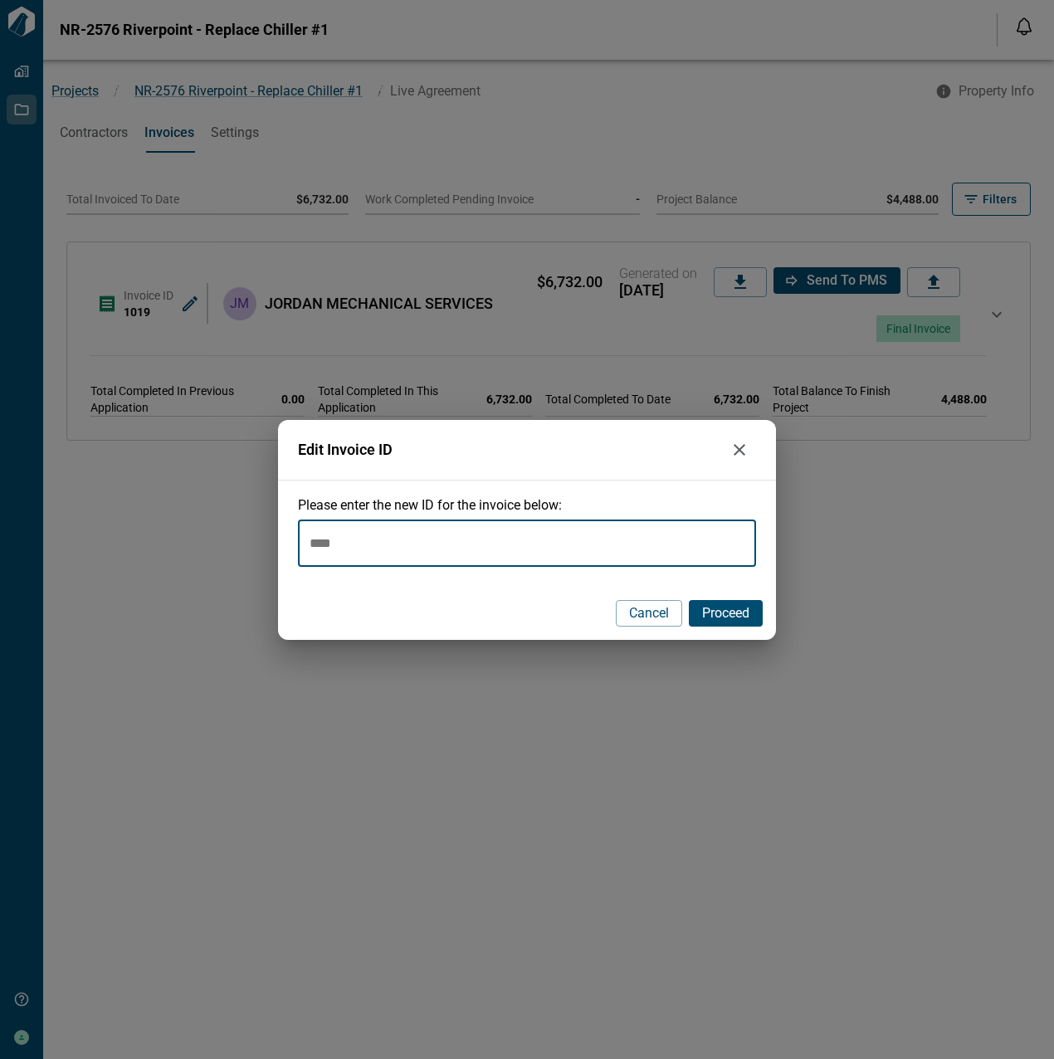
click at [465, 547] on input "****" at bounding box center [527, 543] width 458 height 46
type input "****"
click at [738, 616] on span "Proceed" at bounding box center [725, 613] width 47 height 17
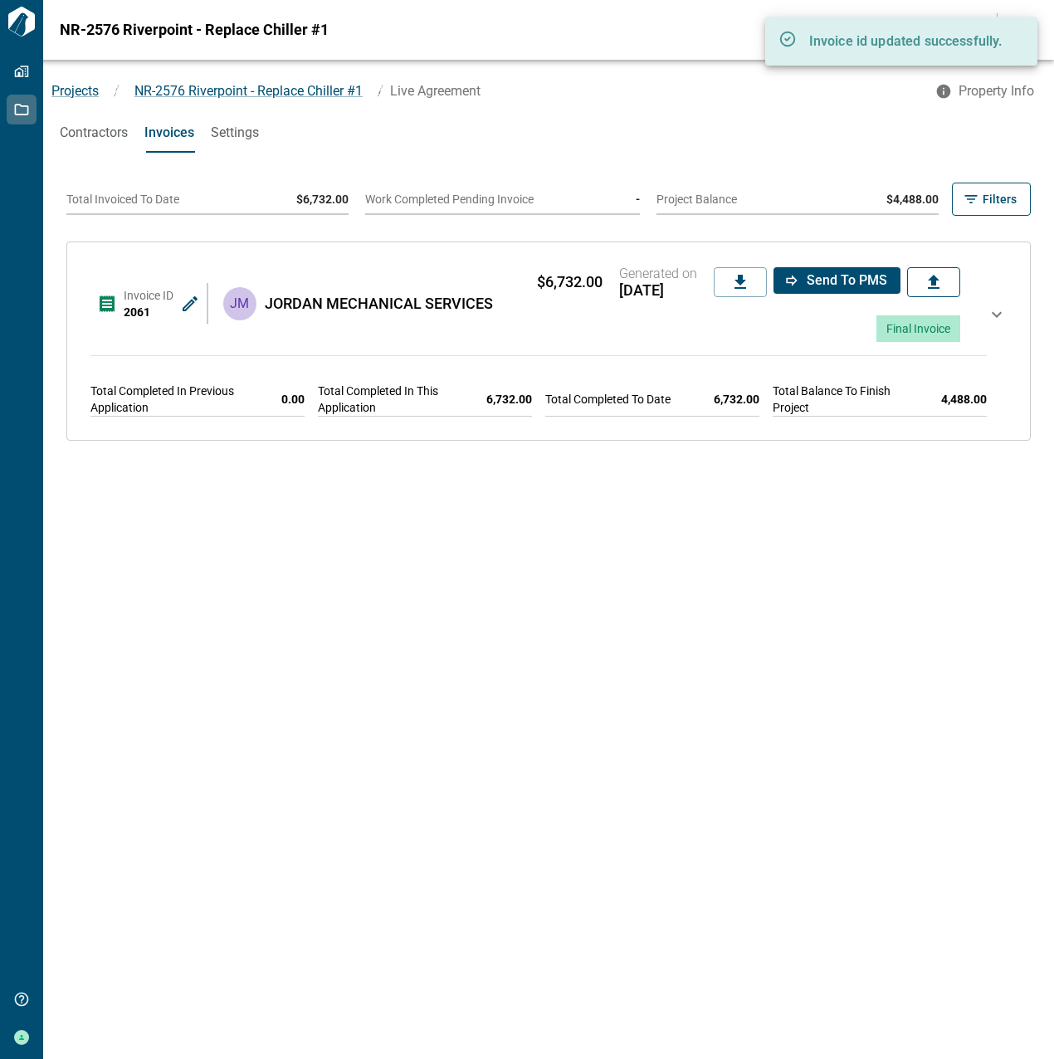
click at [928, 282] on icon at bounding box center [934, 282] width 12 height 14
click at [0, 0] on input "file" at bounding box center [0, 0] width 0 height 0
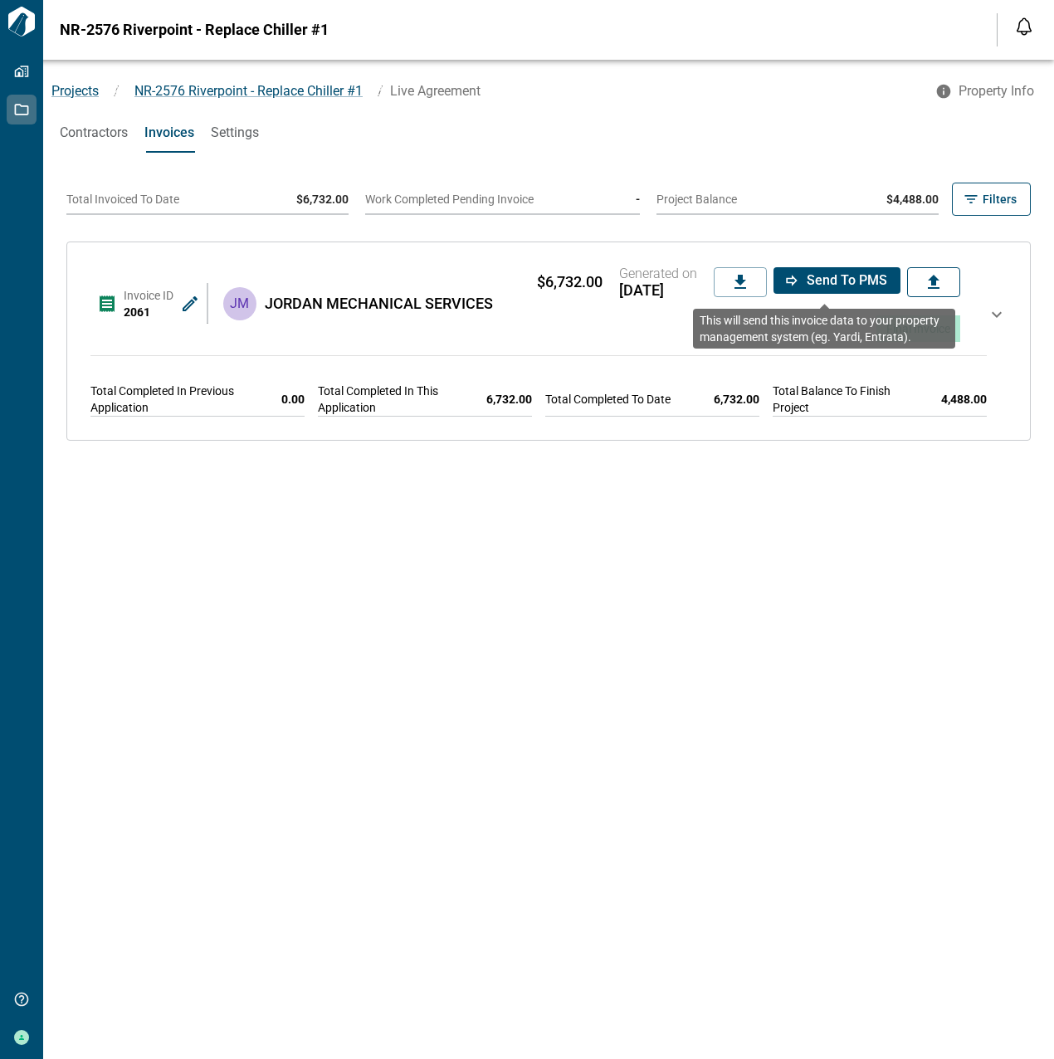
click at [864, 282] on span "Send to PMS" at bounding box center [847, 280] width 80 height 17
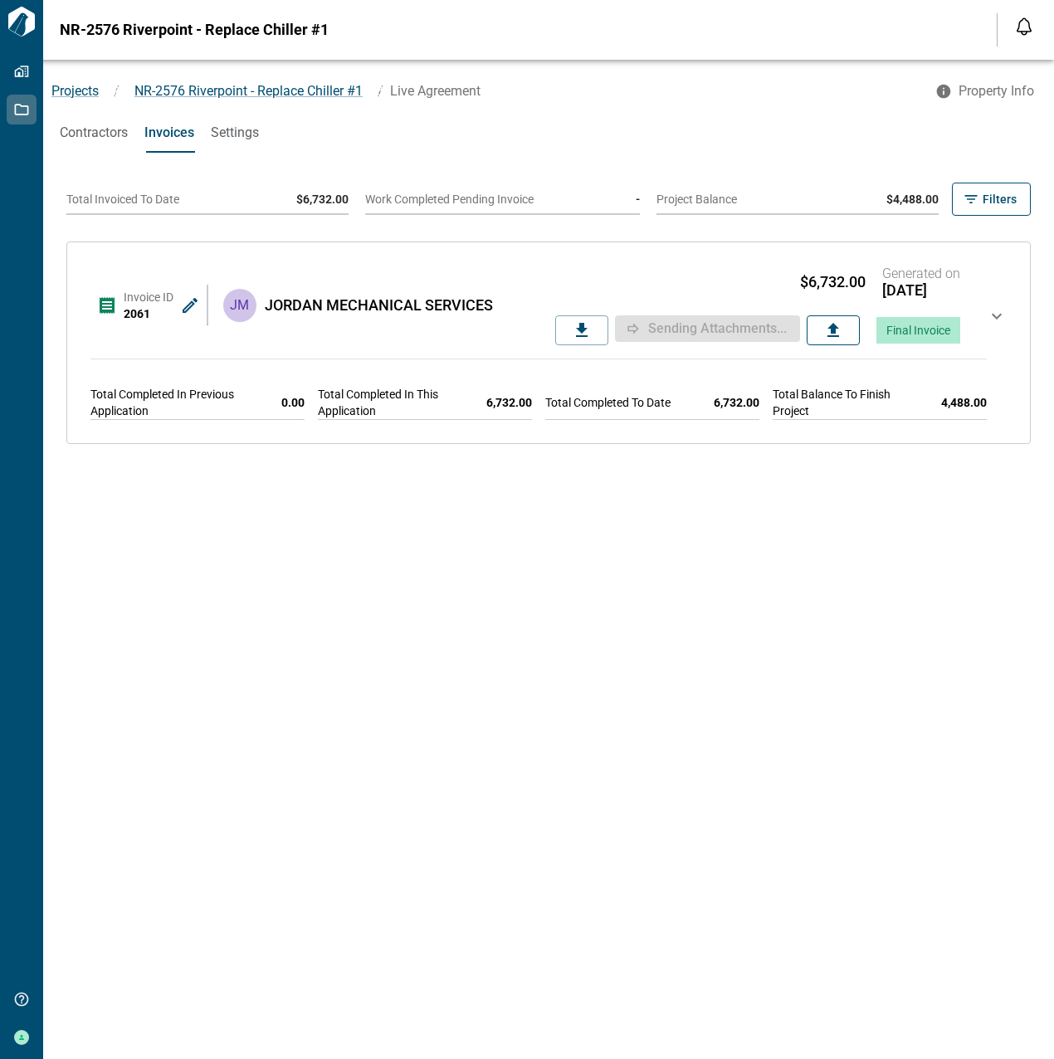
scroll to position [13, 0]
